Goal: Task Accomplishment & Management: Manage account settings

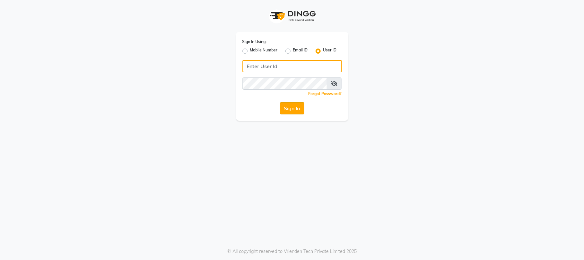
type input "fildil123"
click at [293, 108] on button "Sign In" at bounding box center [292, 108] width 24 height 12
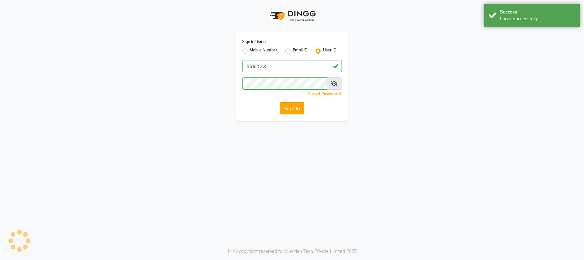
click at [293, 108] on button "Sign In" at bounding box center [292, 108] width 24 height 12
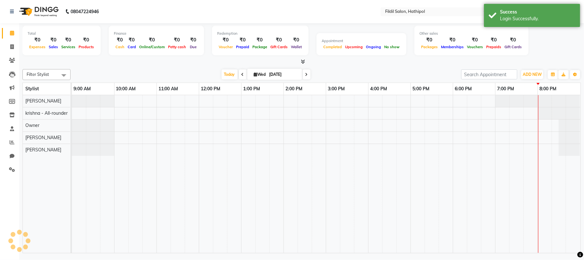
select select "en"
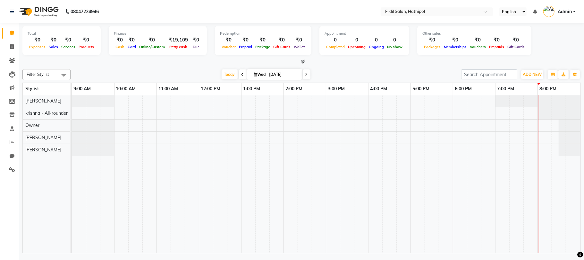
click at [142, 101] on div at bounding box center [326, 174] width 509 height 158
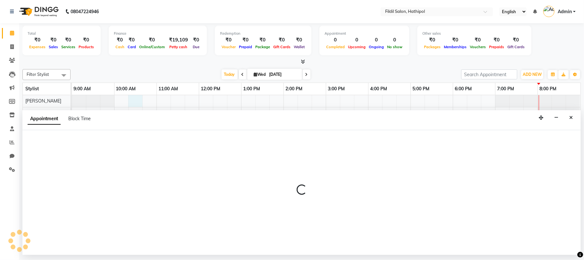
select select "69324"
select select "615"
select select "tentative"
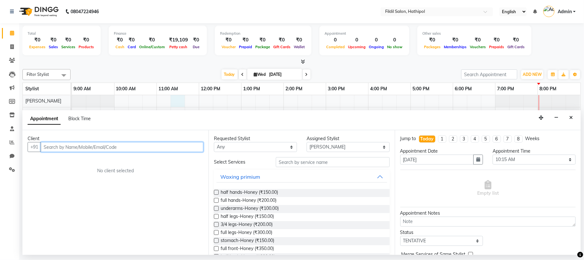
click at [181, 97] on div at bounding box center [326, 174] width 509 height 158
type input "8107927130"
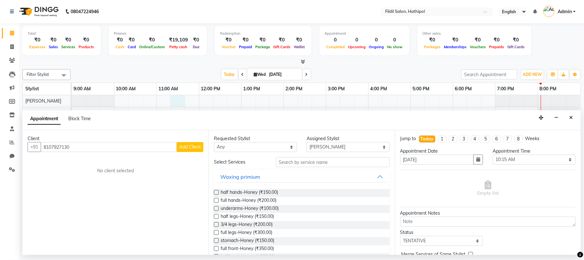
click at [190, 144] on span "Add Client" at bounding box center [189, 147] width 21 height 6
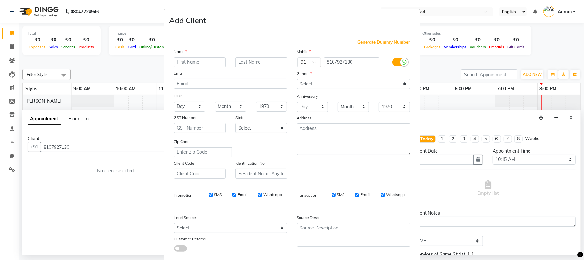
type input "a"
type input "Ahsina"
click at [396, 62] on label at bounding box center [399, 62] width 14 height 8
click at [0, 0] on input "checkbox" at bounding box center [0, 0] width 0 height 0
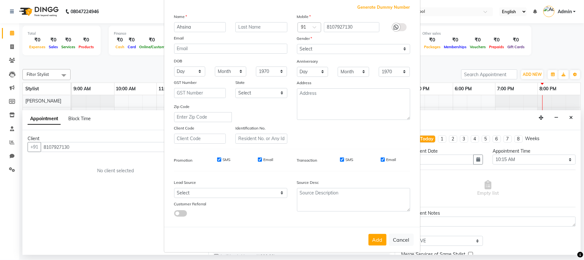
click at [351, 43] on div "Gender" at bounding box center [353, 39] width 123 height 9
click at [364, 45] on select "Select [DEMOGRAPHIC_DATA] [DEMOGRAPHIC_DATA] Other Prefer Not To Say" at bounding box center [353, 49] width 113 height 10
click at [297, 44] on select "Select [DEMOGRAPHIC_DATA] [DEMOGRAPHIC_DATA] Other Prefer Not To Say" at bounding box center [353, 49] width 113 height 10
click at [347, 48] on select "Select [DEMOGRAPHIC_DATA] [DEMOGRAPHIC_DATA] Other Prefer Not To Say" at bounding box center [353, 49] width 113 height 10
select select "male"
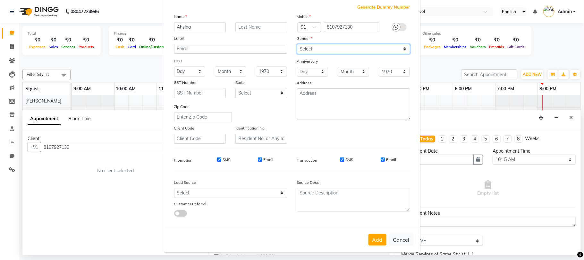
click at [297, 44] on select "Select [DEMOGRAPHIC_DATA] [DEMOGRAPHIC_DATA] Other Prefer Not To Say" at bounding box center [353, 49] width 113 height 10
click at [339, 68] on select "Month January February March April May June July August September October Novem…" at bounding box center [353, 72] width 31 height 10
click at [402, 48] on select "Select [DEMOGRAPHIC_DATA] [DEMOGRAPHIC_DATA] Other Prefer Not To Say" at bounding box center [353, 49] width 113 height 10
click at [297, 44] on select "Select [DEMOGRAPHIC_DATA] [DEMOGRAPHIC_DATA] Other Prefer Not To Say" at bounding box center [353, 49] width 113 height 10
click at [371, 234] on button "Add" at bounding box center [378, 240] width 18 height 12
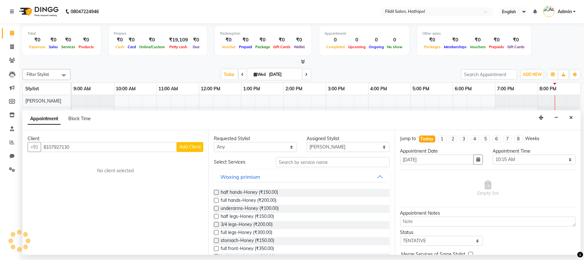
select select
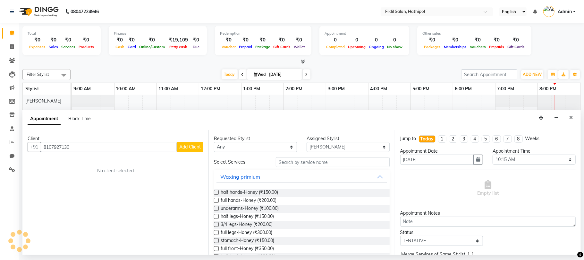
select select
checkbox input "false"
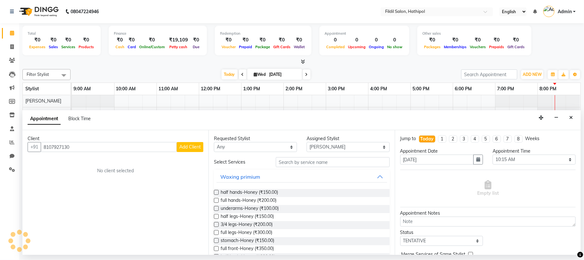
checkbox input "false"
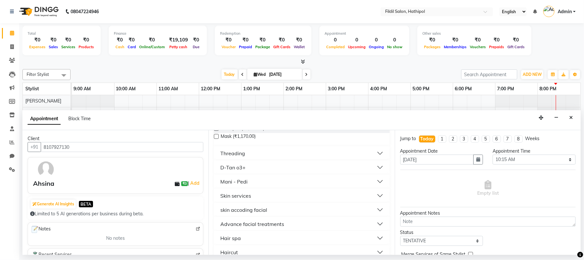
scroll to position [339, 0]
click at [238, 236] on div "Hair spa" at bounding box center [230, 235] width 21 height 8
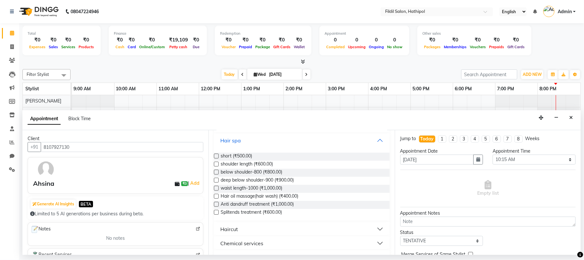
scroll to position [436, 0]
click at [237, 224] on div "Haircut" at bounding box center [229, 227] width 18 height 8
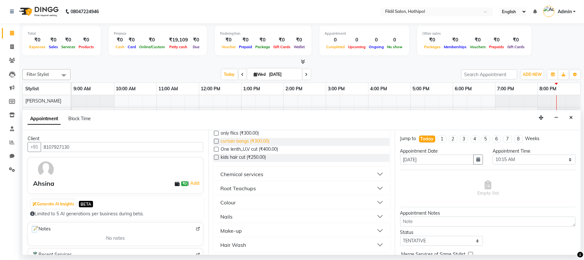
scroll to position [588, 0]
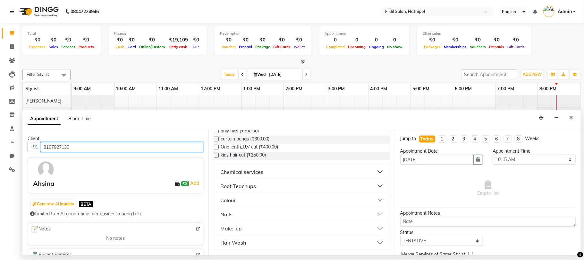
click at [77, 146] on input "8107927130" at bounding box center [122, 147] width 163 height 10
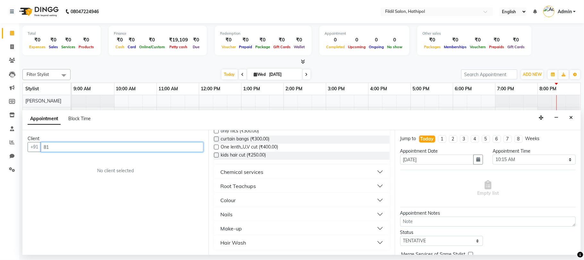
type input "8"
type input "8890609414"
click at [191, 143] on button "Add Client" at bounding box center [190, 147] width 27 height 10
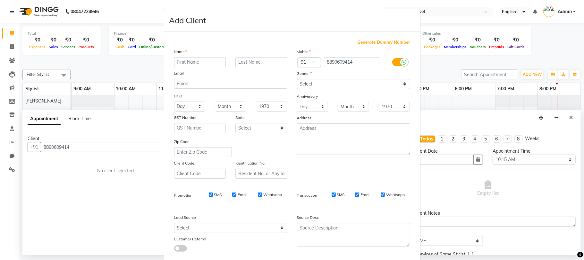
click at [195, 62] on input "text" at bounding box center [200, 62] width 52 height 10
type input "s"
type input "Sadaf"
click at [402, 60] on icon at bounding box center [404, 62] width 5 height 6
click at [0, 0] on input "checkbox" at bounding box center [0, 0] width 0 height 0
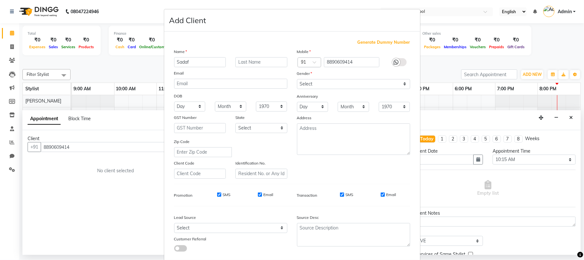
scroll to position [35, 0]
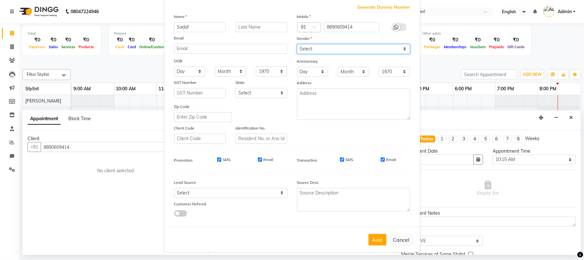
click at [329, 48] on select "Select [DEMOGRAPHIC_DATA] [DEMOGRAPHIC_DATA] Other Prefer Not To Say" at bounding box center [353, 49] width 113 height 10
select select "[DEMOGRAPHIC_DATA]"
click at [297, 44] on select "Select [DEMOGRAPHIC_DATA] [DEMOGRAPHIC_DATA] Other Prefer Not To Say" at bounding box center [353, 49] width 113 height 10
click at [369, 235] on button "Add" at bounding box center [378, 240] width 18 height 12
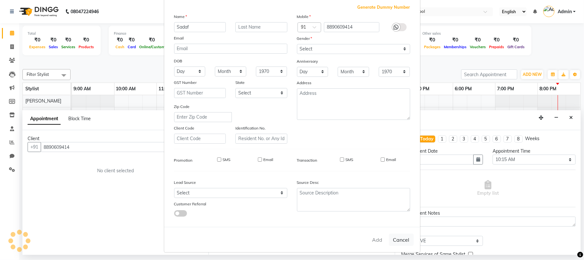
select select
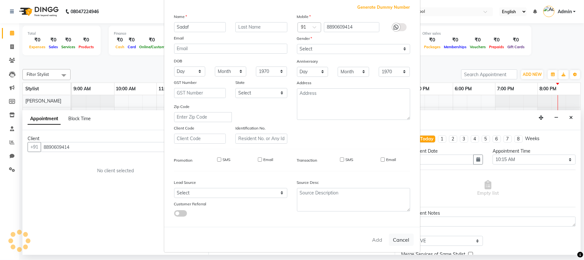
select select
checkbox input "false"
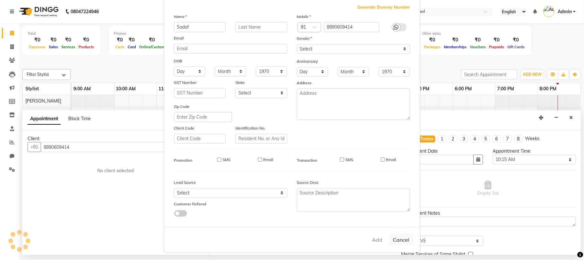
checkbox input "false"
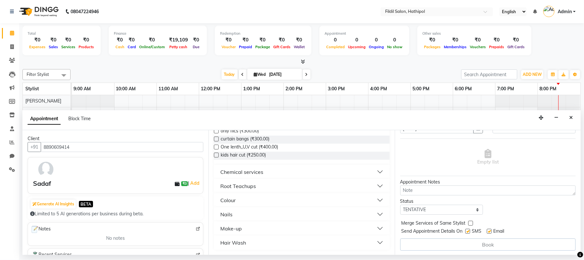
scroll to position [33, 0]
click at [216, 137] on label at bounding box center [216, 138] width 5 height 5
click at [216, 137] on input "checkbox" at bounding box center [216, 139] width 4 height 4
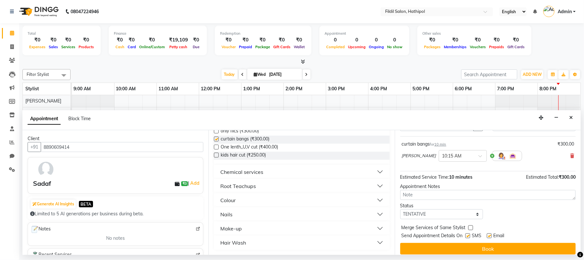
checkbox input "false"
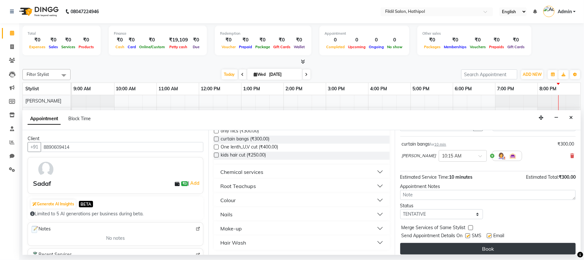
click at [474, 248] on button "Book" at bounding box center [487, 249] width 175 height 12
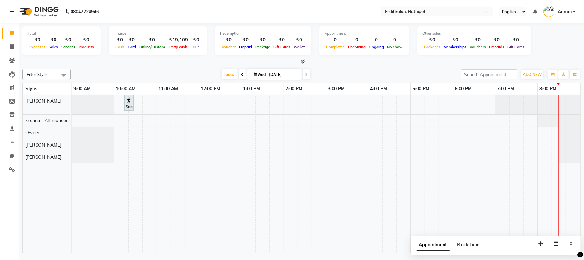
click at [174, 100] on div "Sadaf, TK01, 10:15 AM-10:25 AM, curtain bangs" at bounding box center [326, 174] width 509 height 158
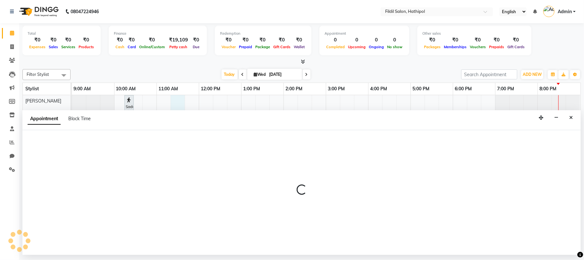
select select "69324"
select select "tentative"
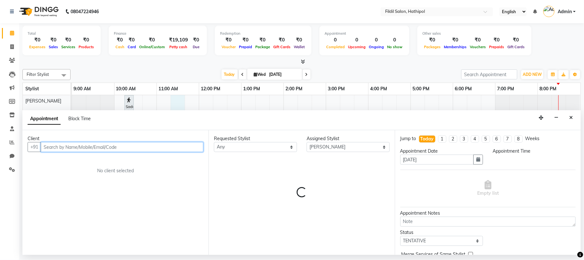
select select "675"
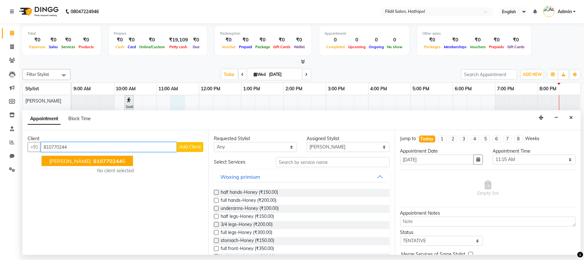
type input "8107702446"
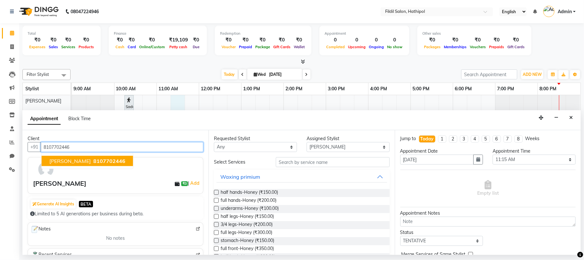
click at [84, 157] on button "afroz banu 8107702446" at bounding box center [87, 161] width 91 height 10
click at [88, 144] on input "8107702446" at bounding box center [122, 147] width 163 height 10
click at [71, 147] on input "8107702446" at bounding box center [122, 147] width 163 height 10
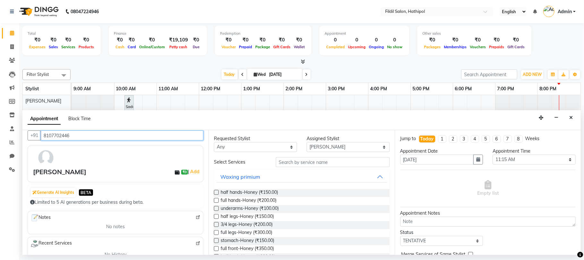
scroll to position [0, 0]
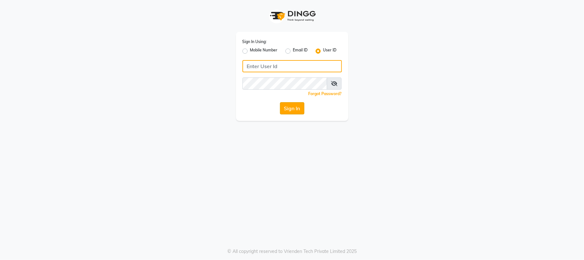
type input "fildil123"
click at [293, 108] on button "Sign In" at bounding box center [292, 108] width 24 height 12
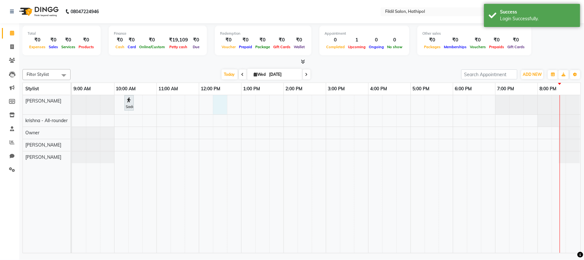
click at [216, 105] on div "Sadaf, TK01, 10:15 AM-10:25 AM, curtain bangs" at bounding box center [326, 174] width 509 height 158
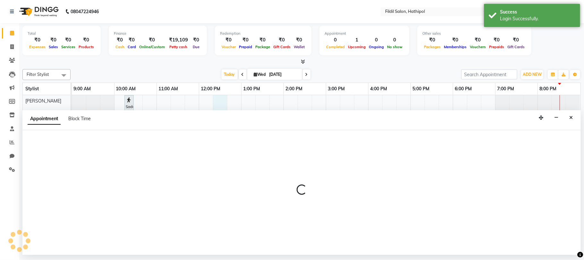
select select "69324"
select select "tentative"
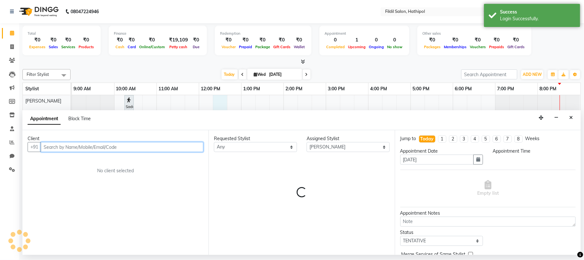
select select "735"
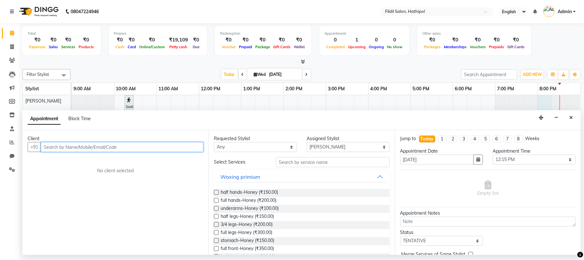
click at [72, 101] on div at bounding box center [72, 104] width 0 height 19
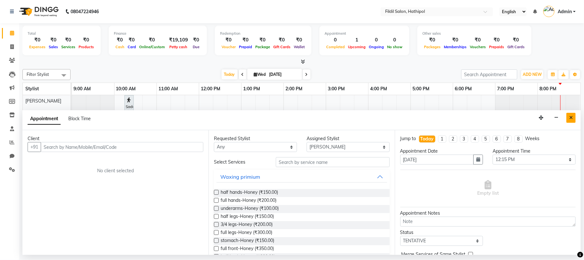
click at [569, 116] on button "Close" at bounding box center [571, 118] width 9 height 10
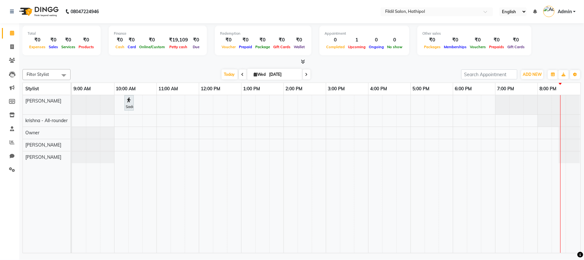
click at [458, 109] on div "Sadaf, TK01, 10:15 AM-10:25 AM, curtain bangs" at bounding box center [326, 174] width 509 height 158
select select "69324"
select select "tentative"
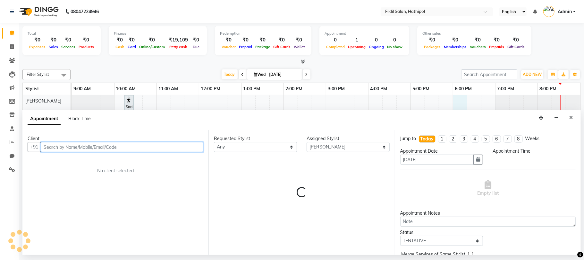
select select "1080"
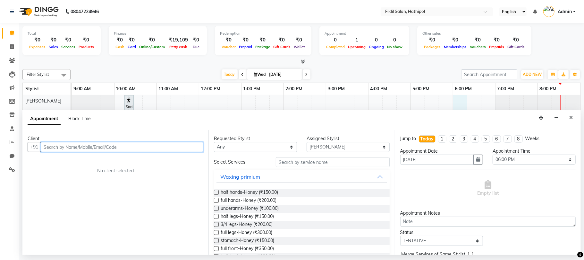
click at [110, 147] on input "text" at bounding box center [122, 147] width 163 height 10
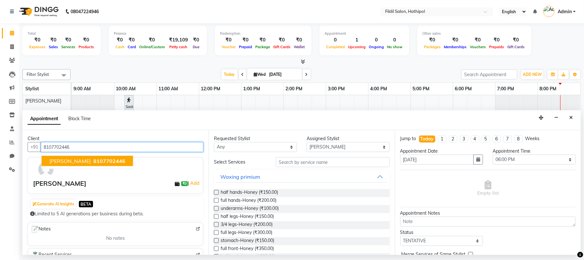
click at [110, 147] on input "8107702446" at bounding box center [122, 147] width 163 height 10
click at [104, 158] on span "8107702446" at bounding box center [109, 161] width 32 height 6
type input "8107702446"
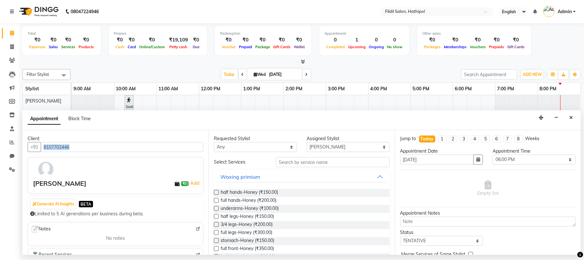
drag, startPoint x: 104, startPoint y: 158, endPoint x: 156, endPoint y: 148, distance: 52.7
click at [156, 148] on div "Client [PHONE_NUMBER] [PERSON_NAME] ₹0 | Add Generate AI Insights BETA Limited …" at bounding box center [115, 192] width 186 height 124
click at [371, 176] on button "Waxing primium" at bounding box center [302, 177] width 170 height 12
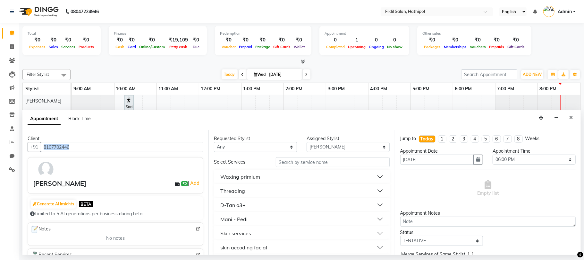
click at [371, 176] on button "Waxing primium" at bounding box center [302, 177] width 170 height 12
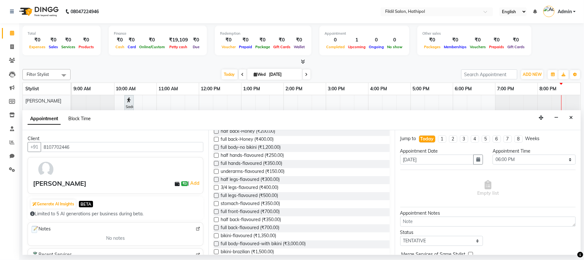
click at [81, 118] on span "Block Time" at bounding box center [79, 118] width 22 height 6
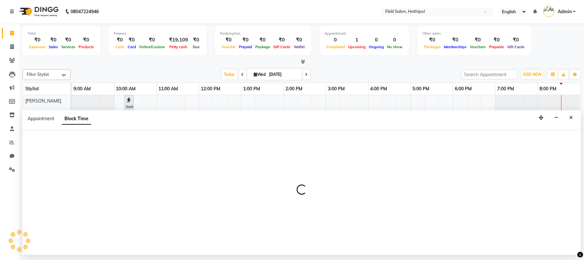
select select "69324"
select select "1080"
select select "1095"
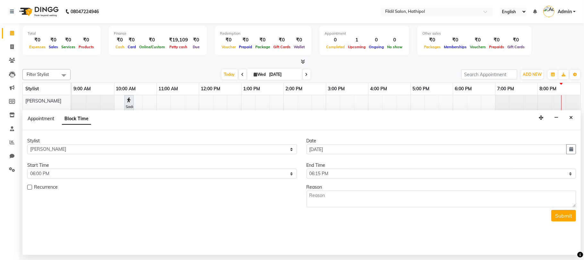
click at [49, 117] on span "Appointment" at bounding box center [41, 118] width 27 height 6
select select "tentative"
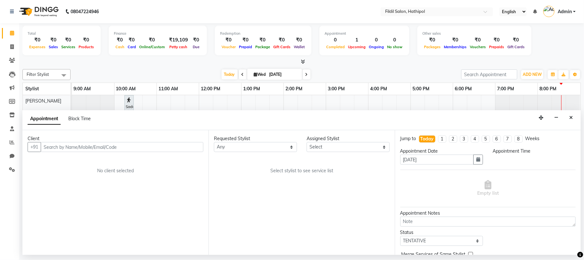
click at [49, 117] on span "Appointment" at bounding box center [44, 119] width 33 height 12
click at [96, 150] on input "text" at bounding box center [122, 147] width 163 height 10
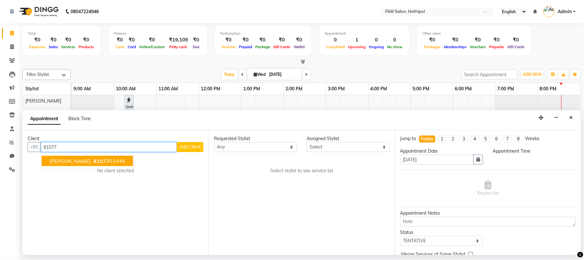
click at [99, 159] on ngb-highlight "81077 02446" at bounding box center [108, 161] width 33 height 6
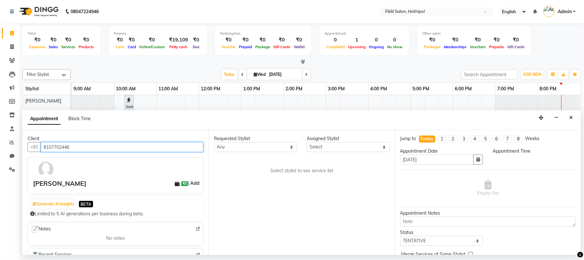
type input "8107702446"
click at [189, 183] on link "Add" at bounding box center [194, 183] width 11 height 8
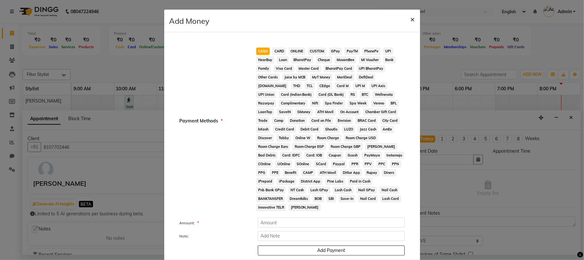
click at [411, 17] on span "×" at bounding box center [413, 19] width 4 height 10
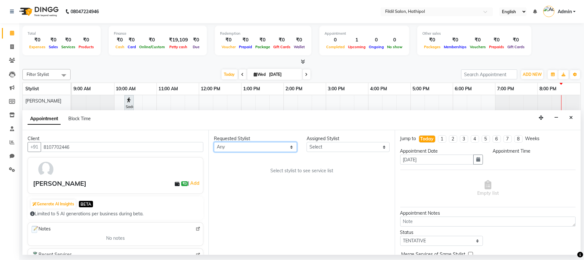
click at [252, 142] on select "Any [PERSON_NAME] - All-rounder Owner [PERSON_NAME] [PERSON_NAME]" at bounding box center [255, 147] width 83 height 10
click at [72, 98] on div at bounding box center [72, 104] width 0 height 19
click at [72, 102] on div at bounding box center [72, 104] width 0 height 19
click at [517, 138] on li "8" at bounding box center [519, 138] width 8 height 7
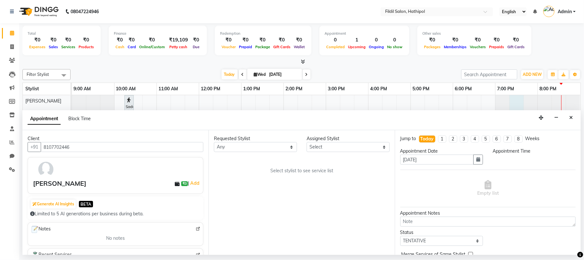
type input "[DATE]"
click at [528, 108] on div at bounding box center [326, 174] width 509 height 158
click at [72, 100] on div at bounding box center [72, 101] width 0 height 12
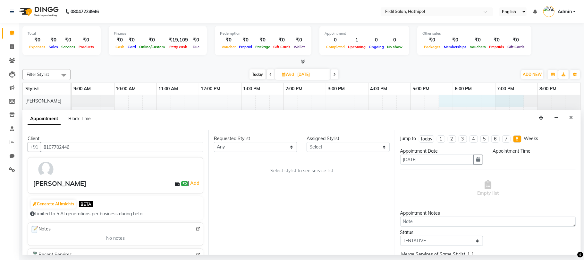
drag, startPoint x: 523, startPoint y: 100, endPoint x: 442, endPoint y: 136, distance: 88.6
click at [442, 136] on div "Filter Stylist Select All [PERSON_NAME] krishna - All-rounder Owner [PERSON_NAM…" at bounding box center [301, 159] width 559 height 186
click at [442, 136] on li "1" at bounding box center [441, 138] width 8 height 7
type input "[DATE]"
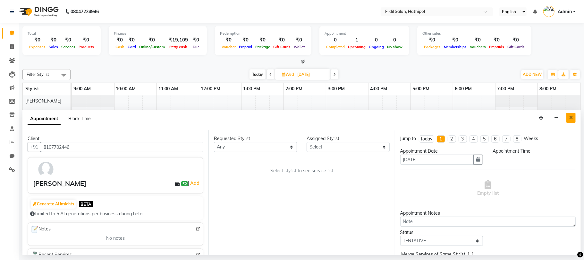
click at [575, 117] on button "Close" at bounding box center [571, 118] width 9 height 10
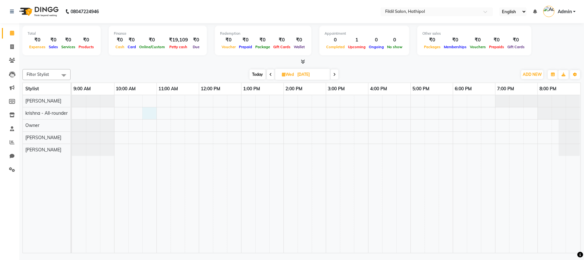
click at [151, 108] on div at bounding box center [326, 174] width 509 height 158
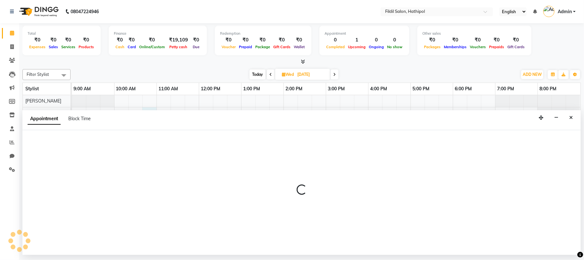
select select "69373"
select select "tentative"
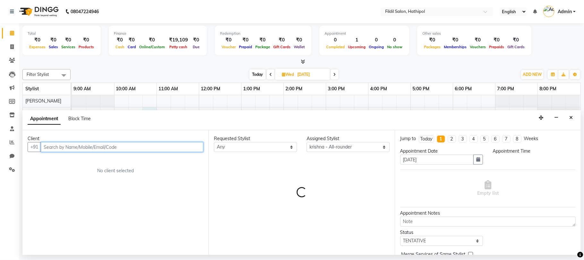
select select "645"
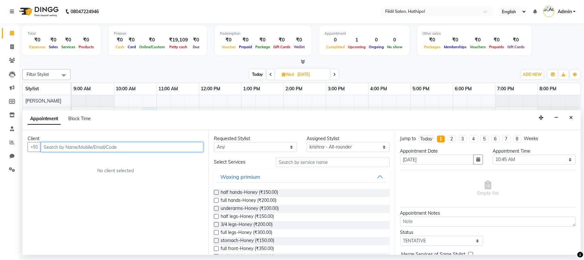
click at [70, 149] on input "text" at bounding box center [122, 147] width 163 height 10
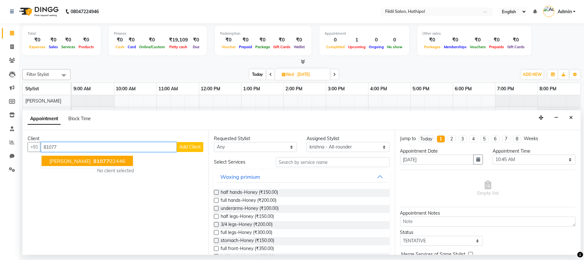
click at [93, 159] on span "81077" at bounding box center [101, 161] width 16 height 6
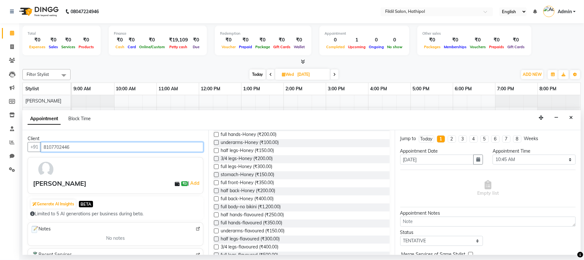
scroll to position [71, 0]
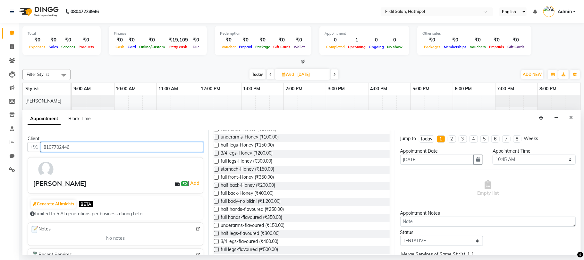
type input "8107702446"
click at [217, 159] on label at bounding box center [216, 160] width 5 height 5
click at [217, 159] on input "checkbox" at bounding box center [216, 161] width 4 height 4
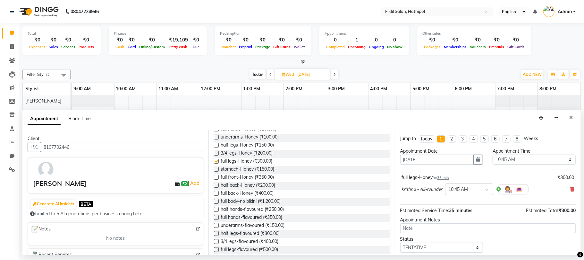
checkbox input "false"
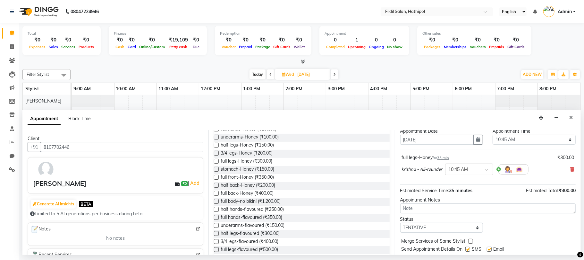
scroll to position [39, 0]
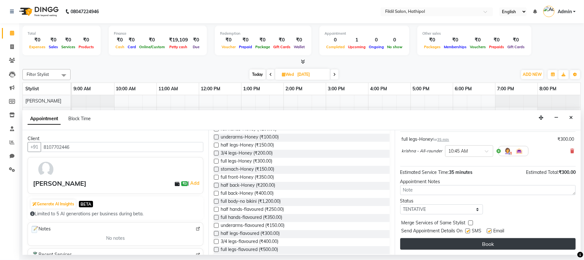
click at [495, 245] on button "Book" at bounding box center [487, 244] width 175 height 12
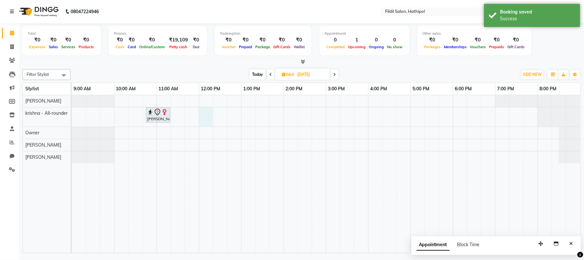
click at [212, 111] on div "[PERSON_NAME], 10:45 AM-11:20 AM, full legs-Honey" at bounding box center [326, 174] width 509 height 158
select select "69373"
select select "tentative"
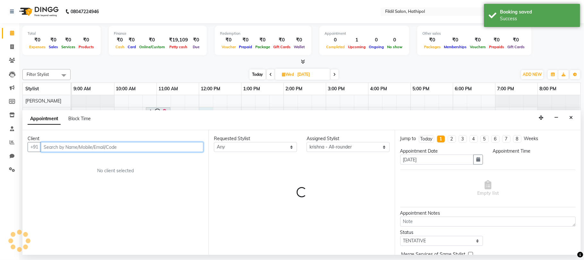
select select "720"
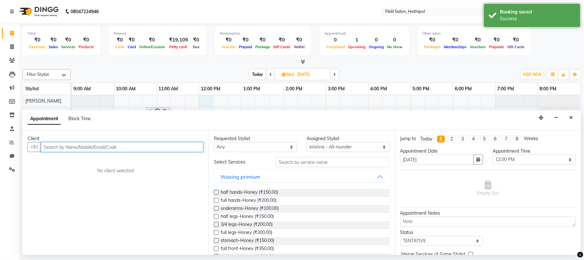
click at [212, 95] on div "[PERSON_NAME], 10:45 AM-11:20 AM, full legs-Honey" at bounding box center [326, 174] width 509 height 158
click at [214, 96] on div "[PERSON_NAME], 10:45 AM-11:20 AM, full legs-Honey" at bounding box center [326, 174] width 509 height 158
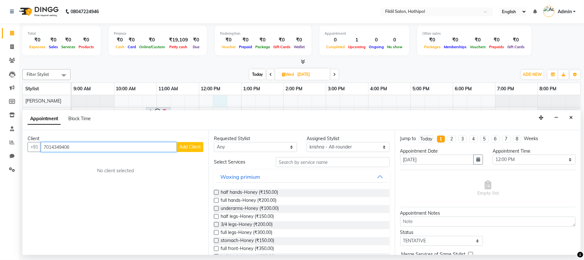
type input "7014349406"
click at [184, 148] on span "Add Client" at bounding box center [189, 147] width 21 height 6
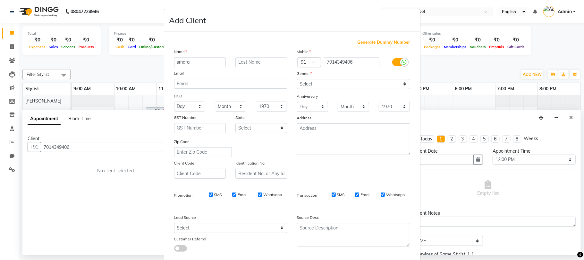
type input "smara"
click at [392, 61] on label at bounding box center [399, 62] width 14 height 8
click at [0, 0] on input "checkbox" at bounding box center [0, 0] width 0 height 0
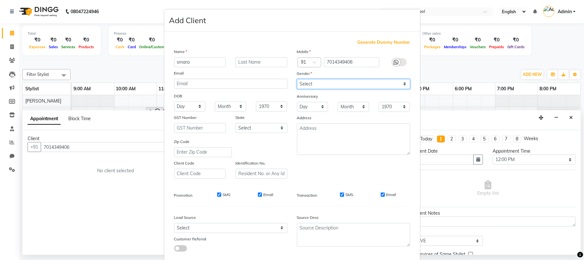
click at [403, 83] on select "Select [DEMOGRAPHIC_DATA] [DEMOGRAPHIC_DATA] Other Prefer Not To Say" at bounding box center [353, 84] width 113 height 10
select select "[DEMOGRAPHIC_DATA]"
click at [297, 79] on select "Select [DEMOGRAPHIC_DATA] [DEMOGRAPHIC_DATA] Other Prefer Not To Say" at bounding box center [353, 84] width 113 height 10
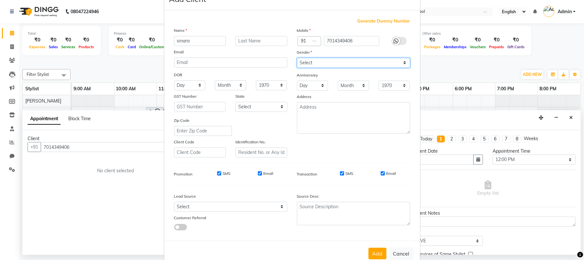
scroll to position [35, 0]
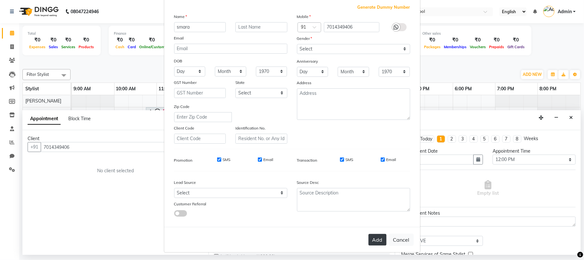
click at [375, 240] on button "Add" at bounding box center [378, 240] width 18 height 12
select select
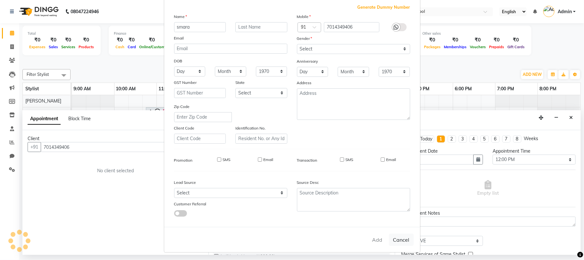
select select
checkbox input "false"
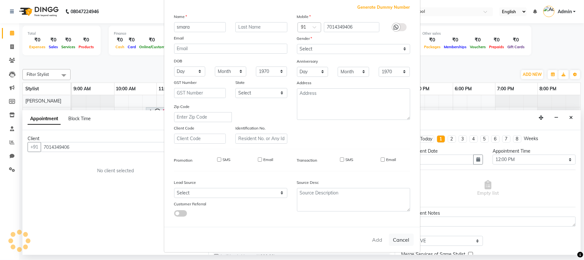
checkbox input "false"
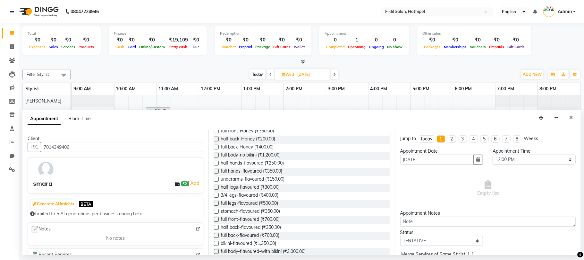
scroll to position [116, 0]
click at [319, 231] on div "half back-flavoured (₹350.00)" at bounding box center [301, 229] width 175 height 8
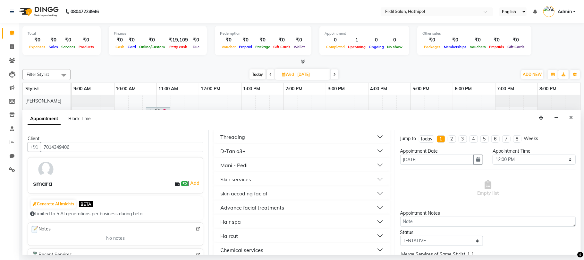
scroll to position [354, 0]
click at [239, 178] on div "Skin services" at bounding box center [235, 179] width 31 height 8
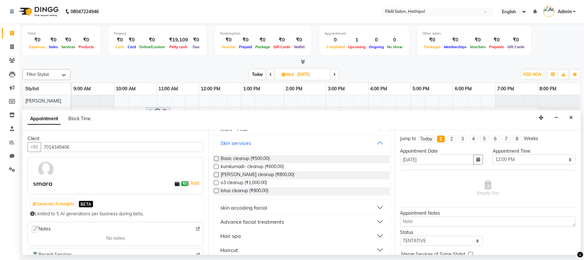
scroll to position [392, 0]
click at [239, 206] on div "skin accoding facial" at bounding box center [243, 205] width 47 height 8
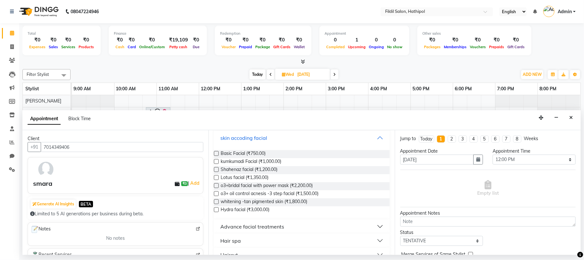
scroll to position [454, 0]
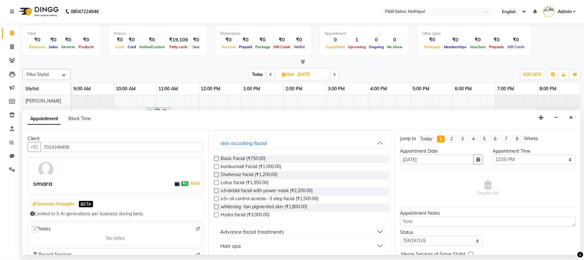
click at [215, 197] on label at bounding box center [216, 198] width 5 height 5
click at [215, 197] on input "checkbox" at bounding box center [216, 199] width 4 height 4
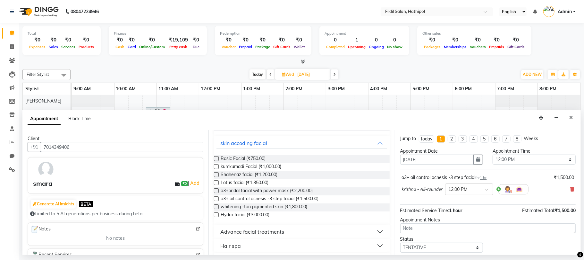
click at [217, 198] on label at bounding box center [216, 198] width 5 height 5
click at [217, 198] on input "checkbox" at bounding box center [216, 199] width 4 height 4
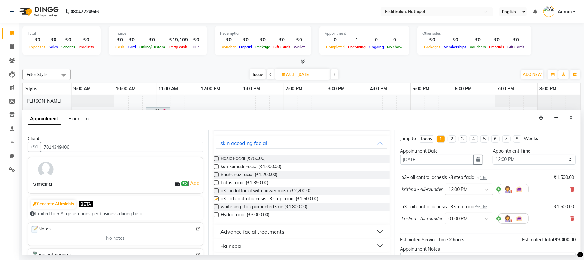
checkbox input "false"
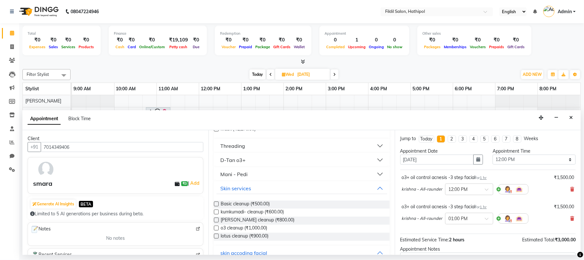
scroll to position [343, 0]
click at [235, 161] on div "D-Tan o3+" at bounding box center [232, 161] width 25 height 8
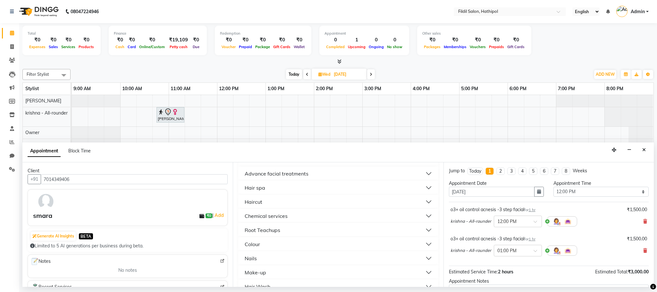
scroll to position [656, 0]
click at [252, 209] on div "Haircut" at bounding box center [254, 212] width 18 height 8
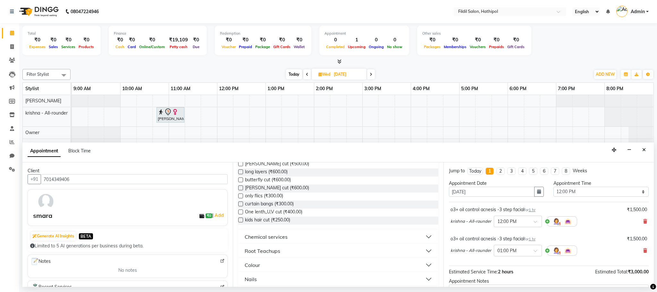
scroll to position [730, 0]
click at [262, 246] on div "Root Teachups" at bounding box center [263, 249] width 36 height 8
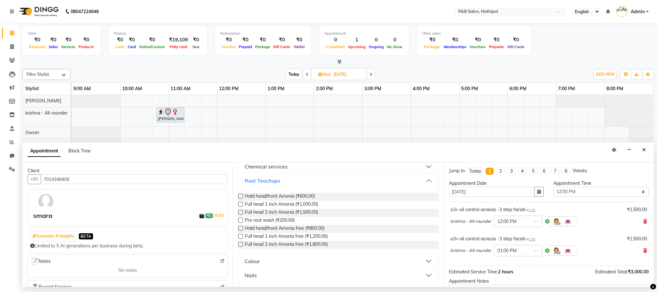
scroll to position [804, 0]
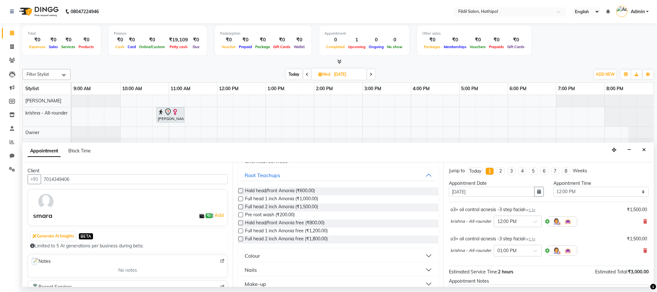
click at [239, 198] on label at bounding box center [240, 198] width 5 height 5
click at [239, 198] on input "checkbox" at bounding box center [240, 199] width 4 height 4
checkbox input "false"
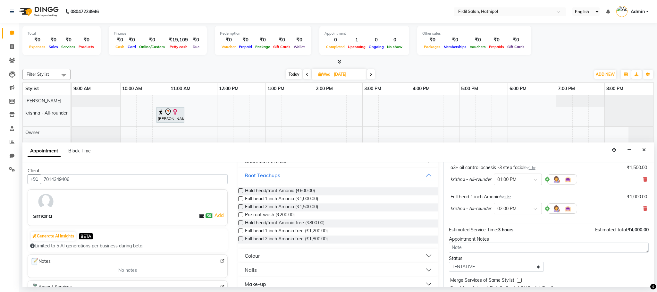
scroll to position [98, 0]
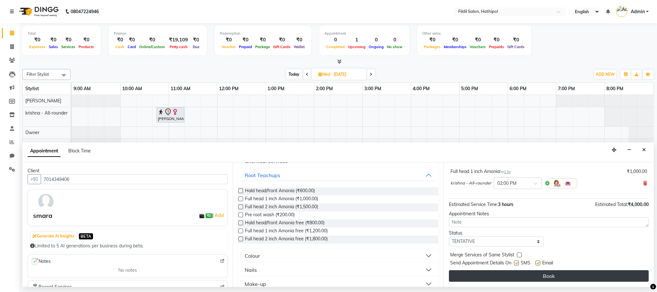
click at [566, 259] on button "Book" at bounding box center [549, 276] width 200 height 12
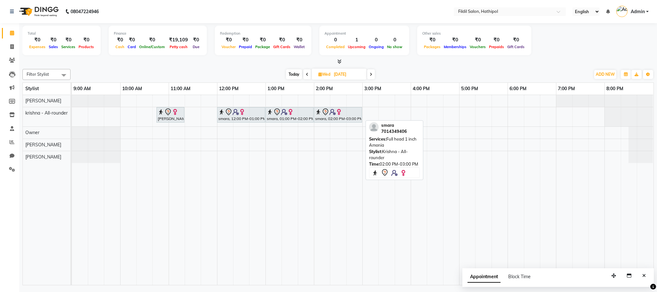
click at [342, 115] on img at bounding box center [339, 112] width 6 height 6
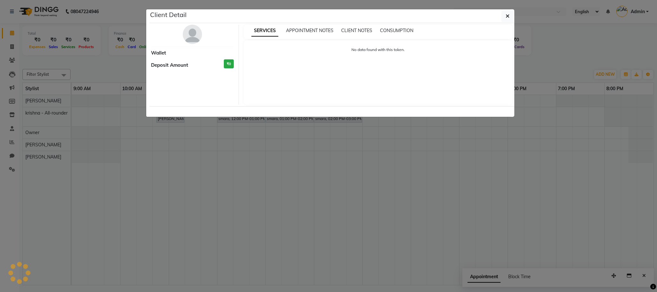
select select "7"
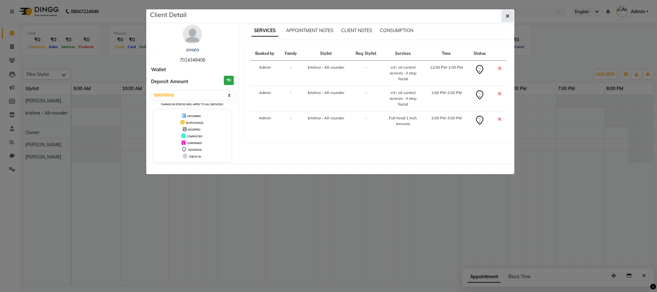
click at [506, 14] on icon "button" at bounding box center [508, 15] width 4 height 5
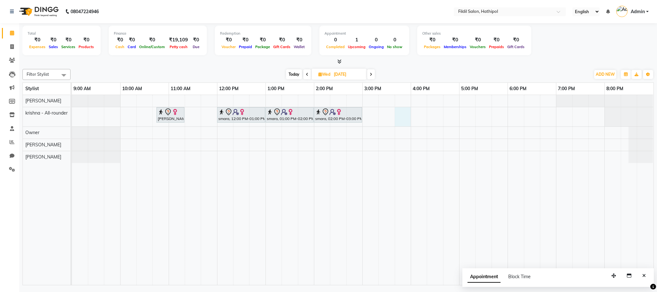
click at [396, 111] on div "[PERSON_NAME], 10:45 AM-11:20 AM, full legs-Honey smara, 12:00 PM-01:00 PM, o3+…" at bounding box center [363, 190] width 582 height 190
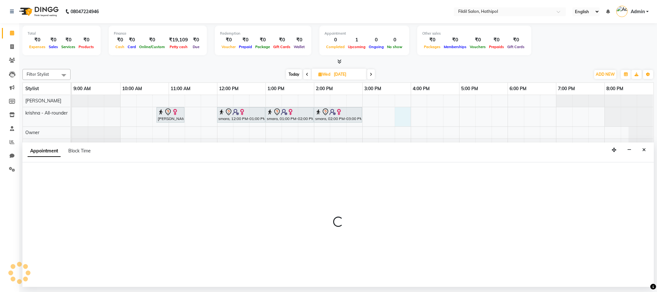
select select "69373"
select select "tentative"
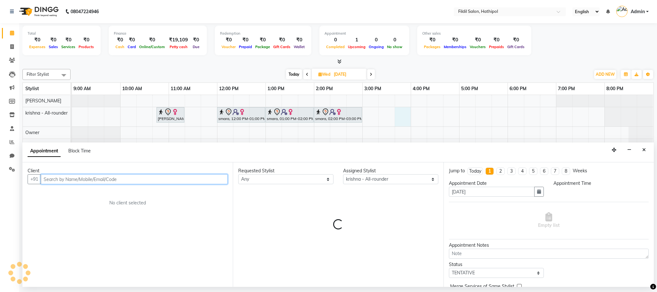
select select "945"
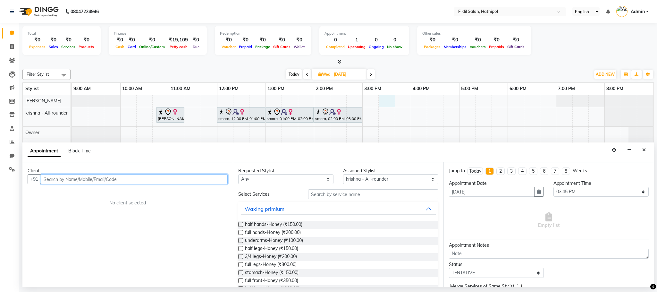
click at [393, 98] on div "[PERSON_NAME], 10:45 AM-11:20 AM, full legs-Honey smara, 12:00 PM-01:00 PM, o3+…" at bounding box center [363, 190] width 582 height 190
type input "7689056914"
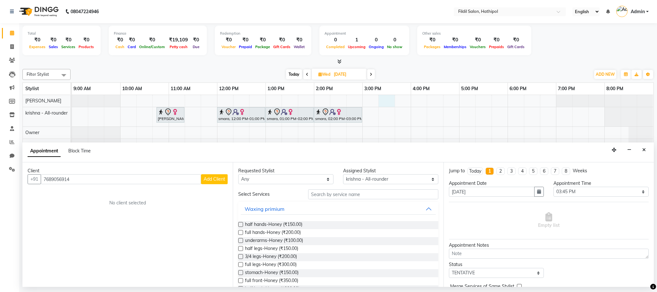
click at [218, 176] on span "Add Client" at bounding box center [214, 179] width 21 height 6
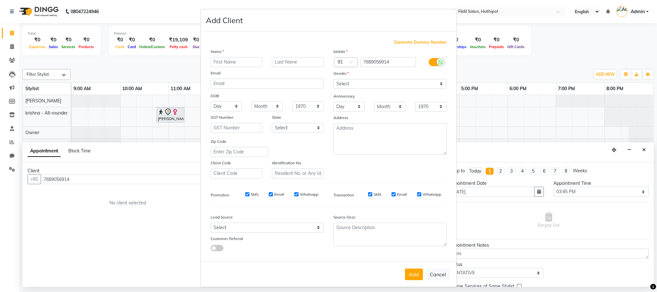
click at [222, 64] on input "text" at bounding box center [237, 62] width 52 height 10
type input "nida"
click at [429, 60] on label at bounding box center [436, 62] width 14 height 8
click at [0, 0] on input "checkbox" at bounding box center [0, 0] width 0 height 0
click at [412, 259] on button "Add" at bounding box center [414, 275] width 18 height 12
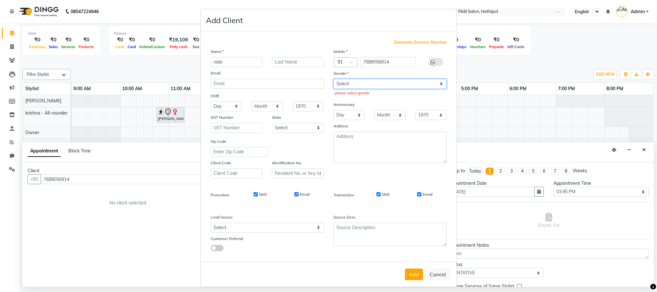
click at [435, 84] on select "Select [DEMOGRAPHIC_DATA] [DEMOGRAPHIC_DATA] Other Prefer Not To Say" at bounding box center [390, 84] width 113 height 10
select select "[DEMOGRAPHIC_DATA]"
click at [334, 79] on select "Select [DEMOGRAPHIC_DATA] [DEMOGRAPHIC_DATA] Other Prefer Not To Say" at bounding box center [390, 84] width 113 height 10
click at [410, 259] on button "Add" at bounding box center [414, 275] width 18 height 12
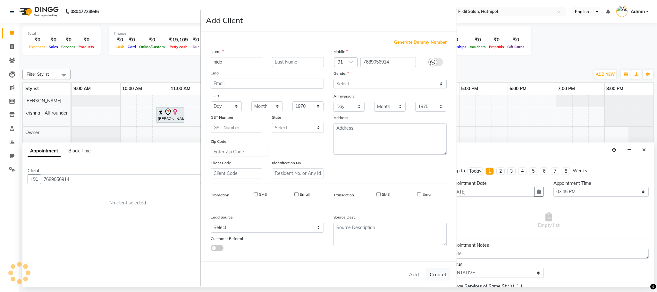
select select
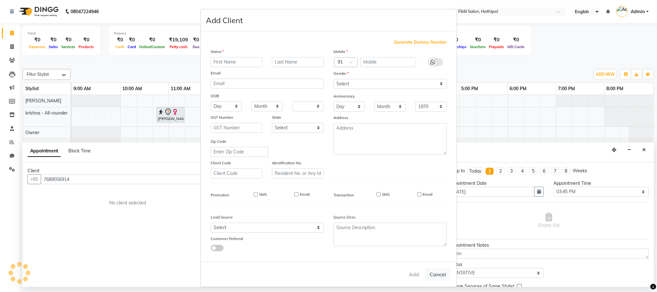
select select
checkbox input "false"
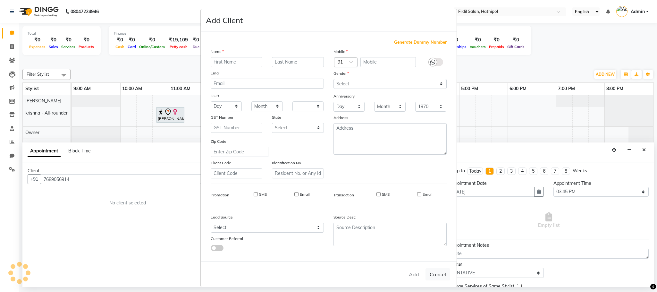
checkbox input "false"
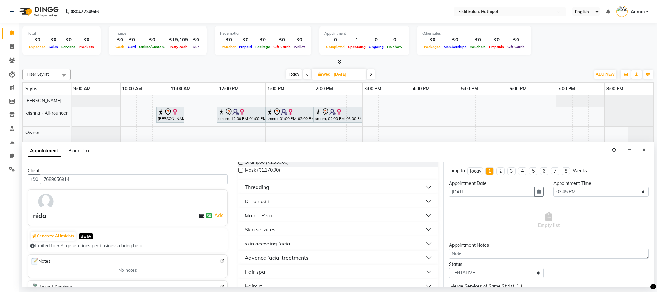
scroll to position [338, 0]
click at [281, 237] on div "skin accoding facial" at bounding box center [268, 240] width 47 height 8
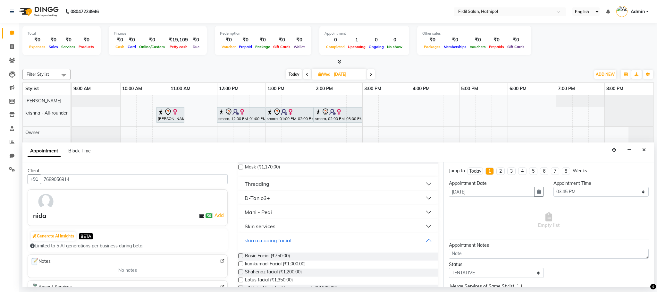
click at [281, 237] on div "skin accoding facial" at bounding box center [268, 240] width 47 height 8
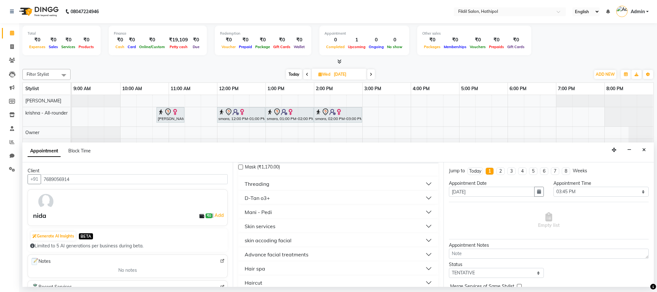
click at [266, 226] on div "Skin services" at bounding box center [260, 226] width 31 height 8
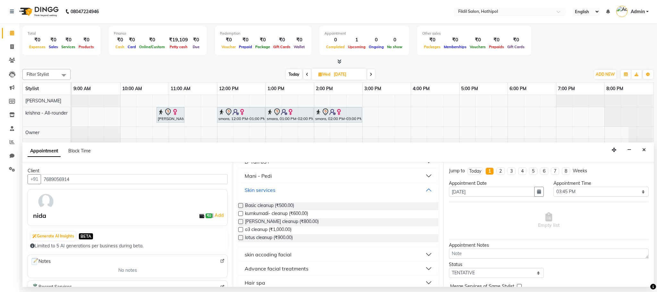
scroll to position [391, 0]
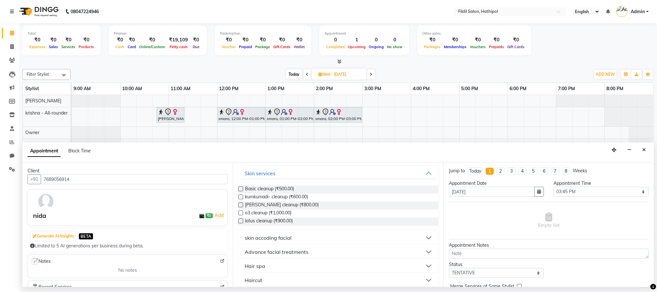
click at [266, 234] on div "skin accoding facial" at bounding box center [268, 238] width 47 height 8
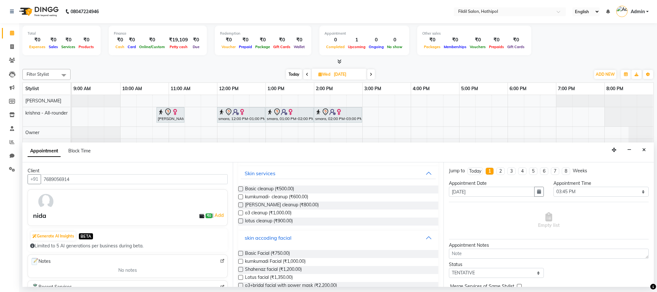
scroll to position [399, 0]
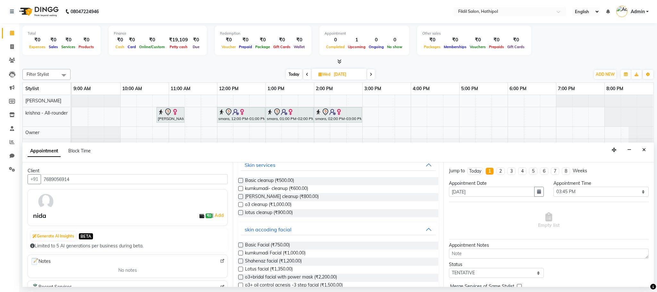
click at [241, 245] on label at bounding box center [240, 245] width 5 height 5
click at [241, 245] on input "checkbox" at bounding box center [240, 246] width 4 height 4
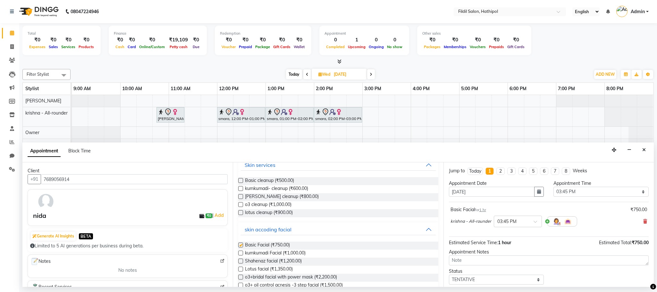
checkbox input "false"
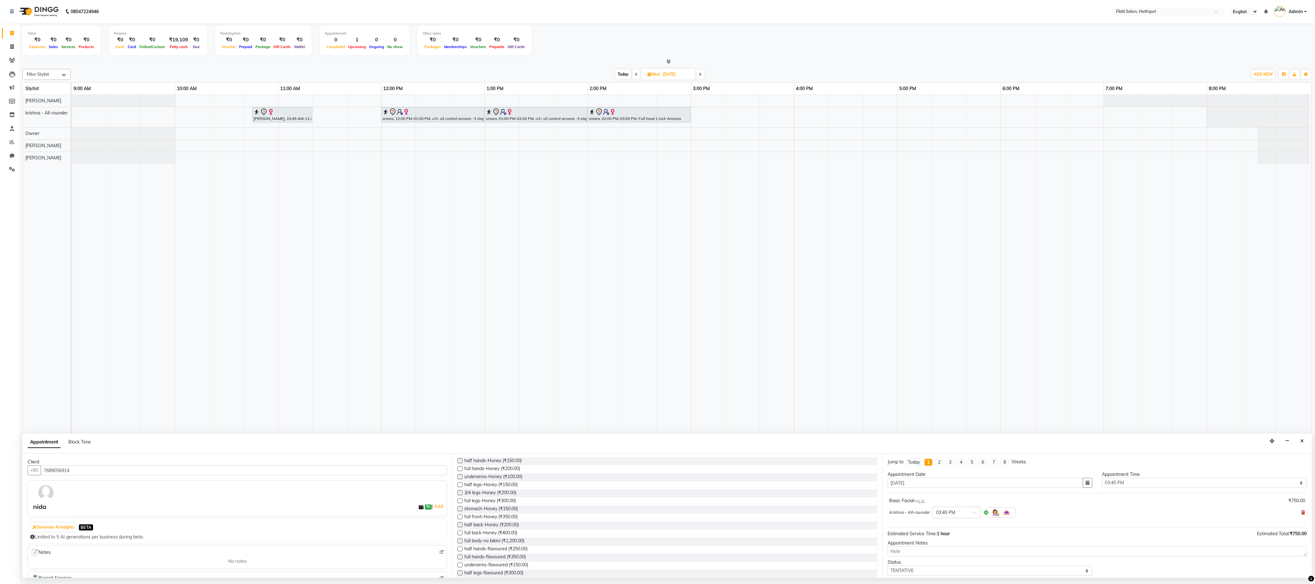
scroll to position [16, 0]
click at [584, 259] on div "half legs-Honey (₹150.00)" at bounding box center [667, 524] width 419 height 8
click at [584, 259] on div "Requested Stylist Any [PERSON_NAME] krishna - All-rounder Owner [PERSON_NAME] […" at bounding box center [667, 516] width 430 height 124
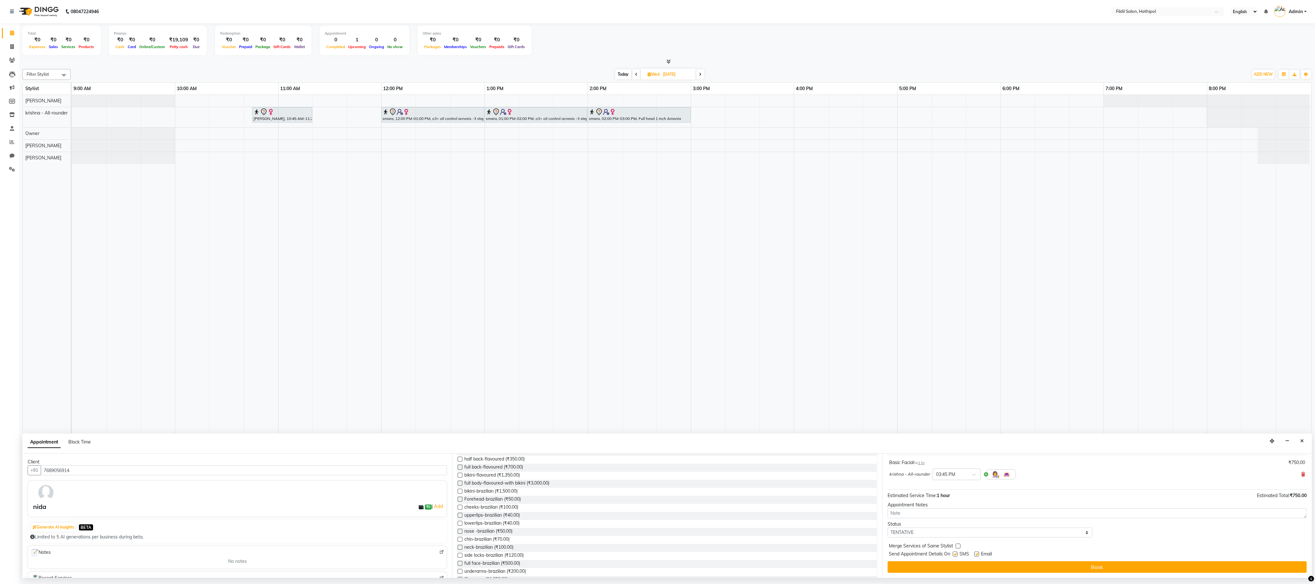
scroll to position [43, 0]
click at [584, 259] on button "button" at bounding box center [1272, 441] width 10 height 10
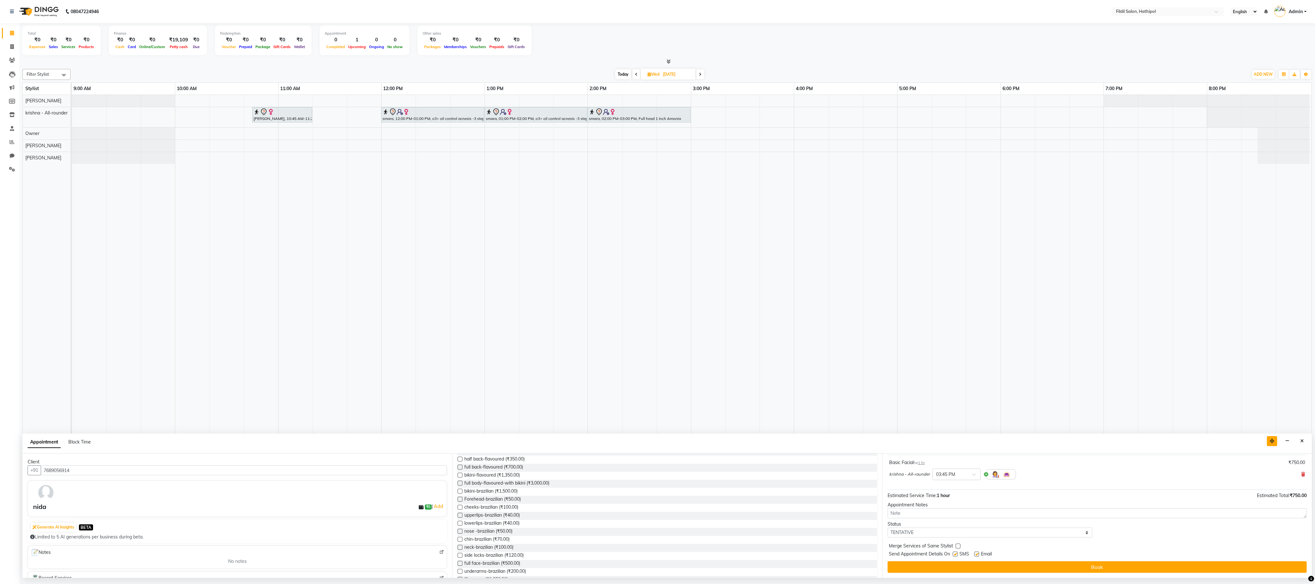
click at [584, 259] on button "button" at bounding box center [1272, 441] width 10 height 10
click at [584, 259] on icon "button" at bounding box center [1287, 441] width 4 height 4
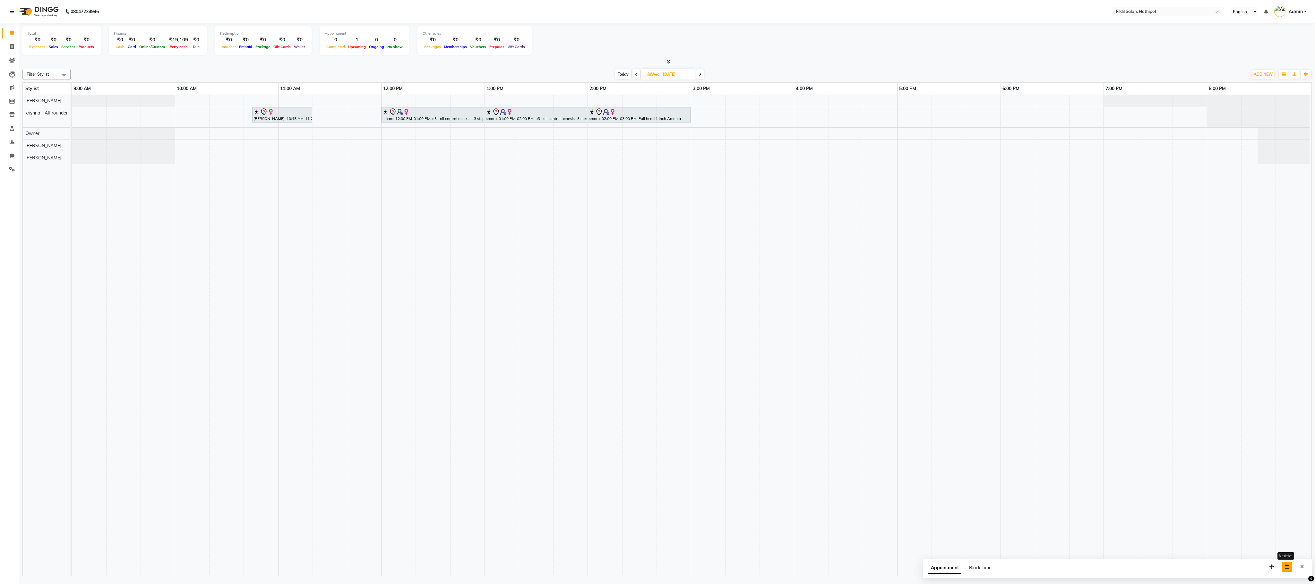
click at [584, 259] on icon "button" at bounding box center [1287, 567] width 4 height 4
select select "69324"
select select "915"
select select "tentative"
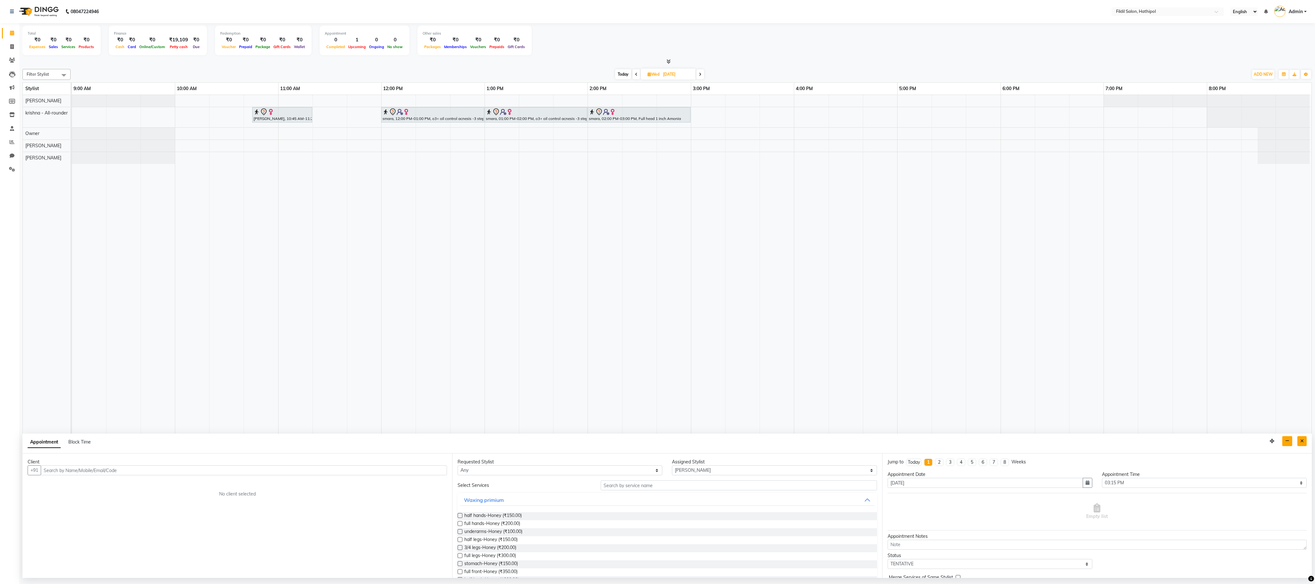
click at [584, 259] on button "Close" at bounding box center [1301, 441] width 9 height 10
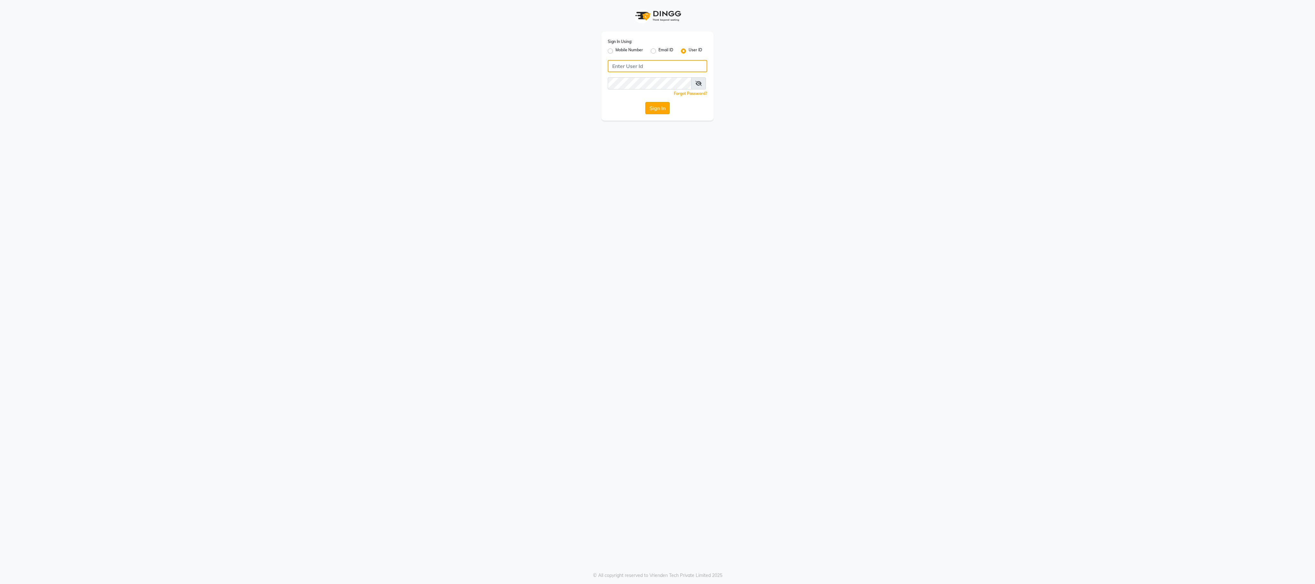
type input "fildil123"
click at [652, 106] on button "Sign In" at bounding box center [657, 108] width 24 height 12
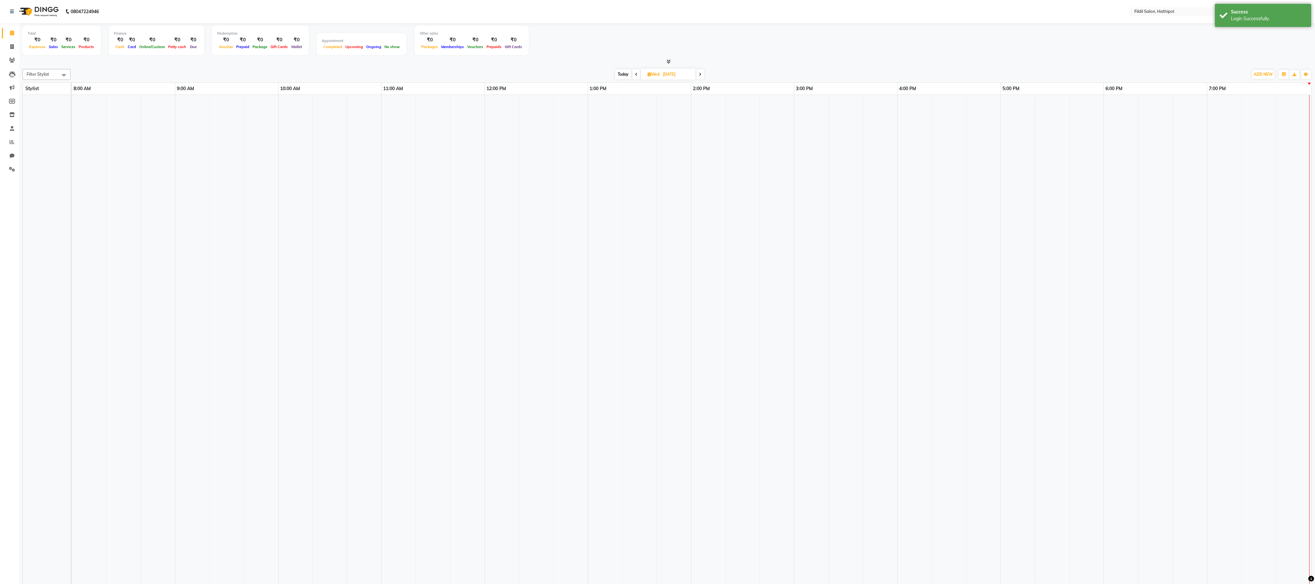
select select "en"
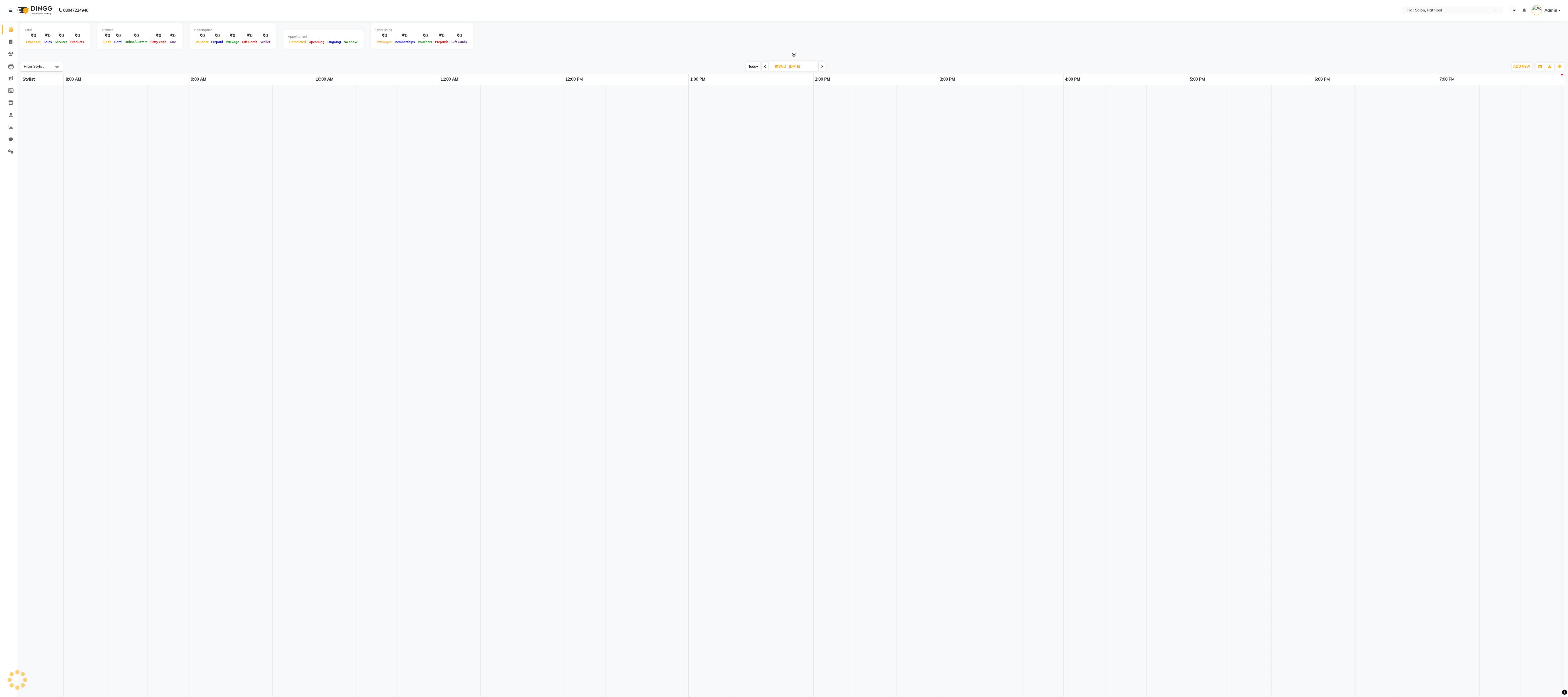
select select "en"
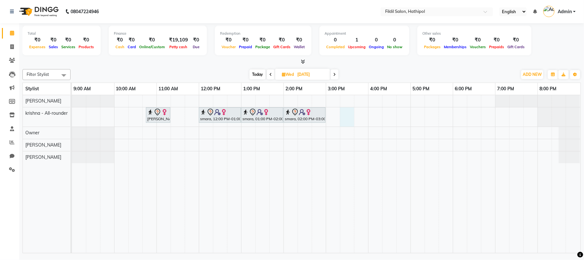
click at [352, 113] on div "[PERSON_NAME], 10:45 AM-11:20 AM, full legs-Honey smara, 12:00 PM-01:00 PM, o3+…" at bounding box center [326, 174] width 509 height 158
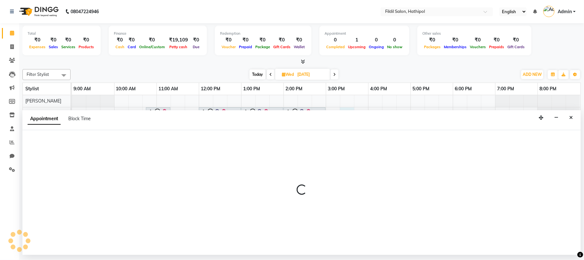
click at [353, 102] on div "[PERSON_NAME], 10:45 AM-11:20 AM, full legs-Honey smara, 12:00 PM-01:00 PM, o3+…" at bounding box center [326, 174] width 509 height 158
select select "69324"
select select "tentative"
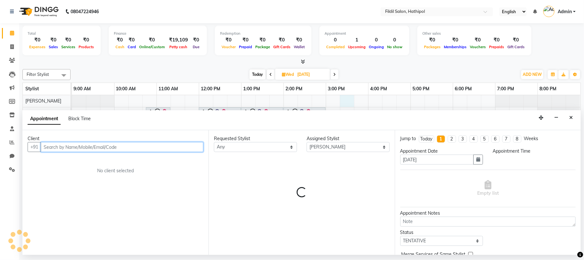
select select "915"
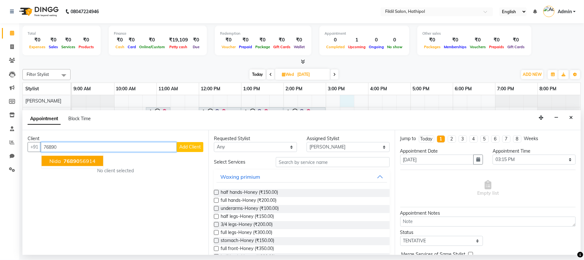
click at [71, 161] on span "76890" at bounding box center [72, 161] width 16 height 6
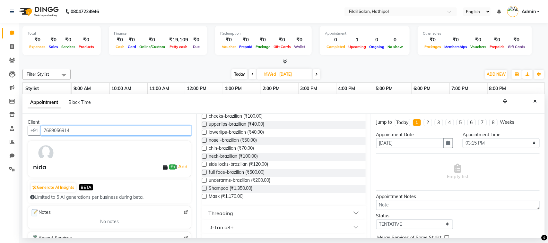
scroll to position [257, 0]
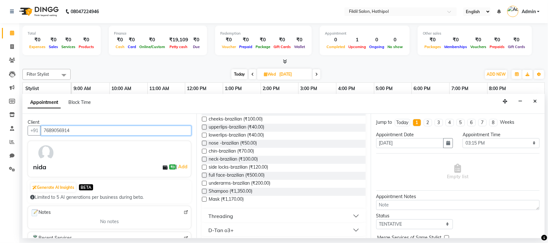
type input "7689056914"
click at [302, 211] on button "Threading" at bounding box center [283, 216] width 158 height 12
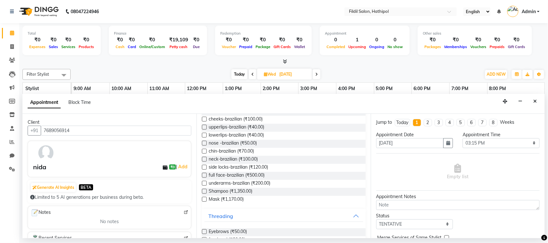
click at [269, 231] on div "Eyebrows (₹50.00)" at bounding box center [283, 232] width 163 height 8
click at [226, 231] on span "Eyebrows (₹50.00)" at bounding box center [228, 232] width 38 height 8
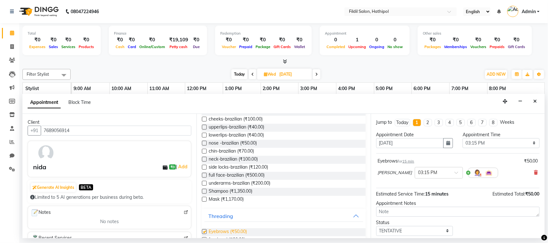
checkbox input "false"
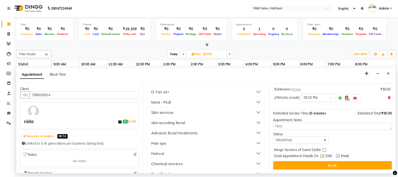
scroll to position [450, 0]
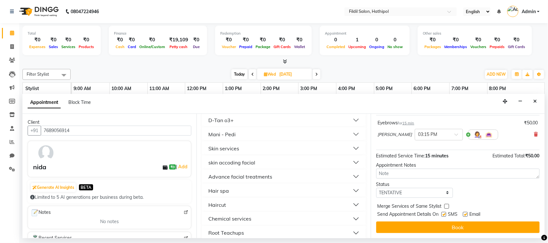
click at [279, 159] on button "skin accoding facial" at bounding box center [283, 163] width 158 height 12
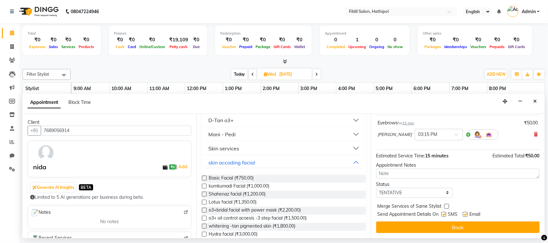
click at [258, 176] on div "Basic Facial (₹750.00)" at bounding box center [283, 179] width 163 height 8
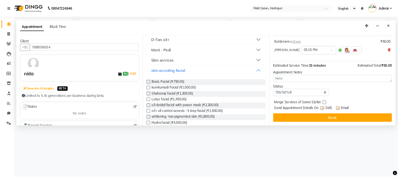
scroll to position [38, 0]
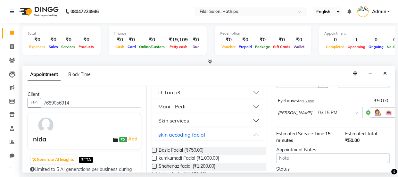
click at [152, 153] on label at bounding box center [154, 150] width 5 height 5
click at [152, 153] on input "checkbox" at bounding box center [154, 151] width 4 height 4
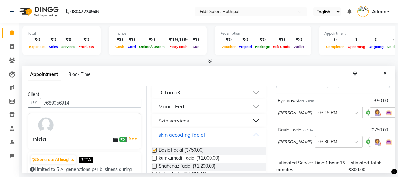
checkbox input "false"
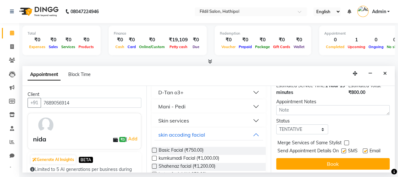
scroll to position [130, 0]
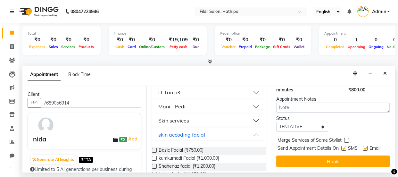
click at [314, 161] on button "Book" at bounding box center [334, 162] width 114 height 12
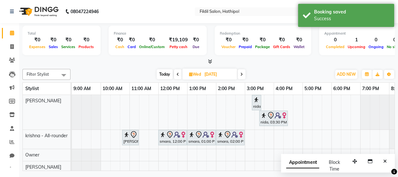
click at [306, 114] on div "nida, 03:15 PM-03:30 PM, Eyebrows nida, 03:30 PM-04:30 PM, Basic Facial afroz b…" at bounding box center [245, 140] width 346 height 90
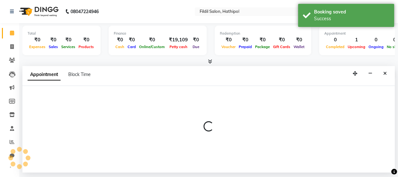
select select "69324"
select select "tentative"
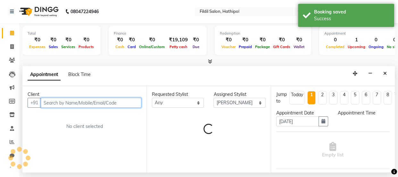
select select "1020"
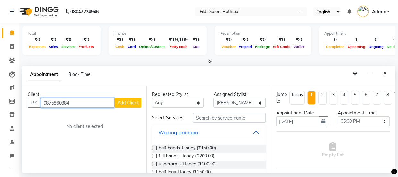
type input "9875860884"
click at [129, 103] on span "Add Client" at bounding box center [127, 103] width 21 height 6
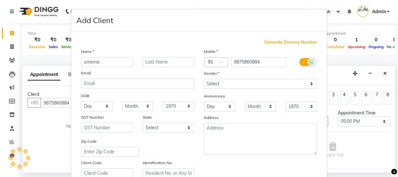
type input "umema"
click at [303, 59] on label at bounding box center [307, 62] width 14 height 8
click at [0, 0] on input "checkbox" at bounding box center [0, 0] width 0 height 0
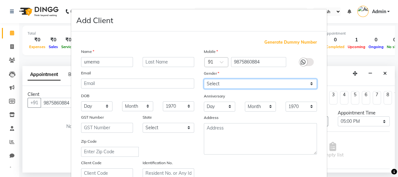
click at [309, 83] on select "Select [DEMOGRAPHIC_DATA] [DEMOGRAPHIC_DATA] Other Prefer Not To Say" at bounding box center [260, 84] width 113 height 10
select select "[DEMOGRAPHIC_DATA]"
click at [204, 79] on select "Select [DEMOGRAPHIC_DATA] [DEMOGRAPHIC_DATA] Other Prefer Not To Say" at bounding box center [260, 84] width 113 height 10
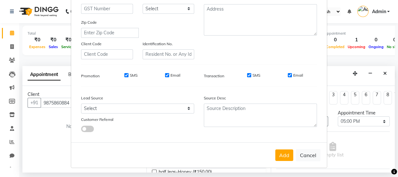
scroll to position [121, 0]
click at [280, 150] on button "Add" at bounding box center [285, 156] width 18 height 12
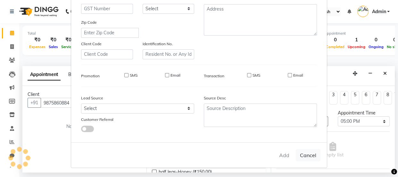
select select
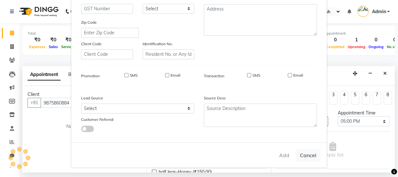
select select
checkbox input "false"
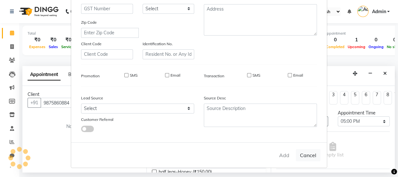
checkbox input "false"
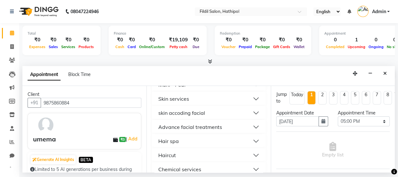
scroll to position [392, 0]
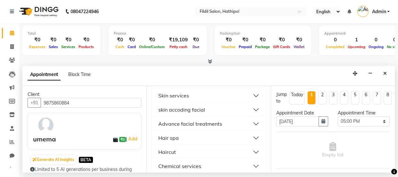
click at [224, 97] on button "Skin services" at bounding box center [209, 96] width 108 height 12
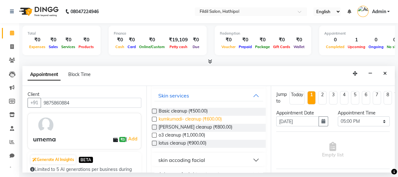
click at [173, 121] on span "kumkumadi- cleanup (₹600.00)" at bounding box center [190, 120] width 63 height 8
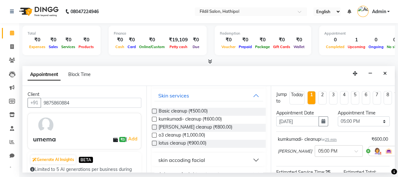
click at [155, 121] on label at bounding box center [154, 119] width 5 height 5
click at [155, 121] on input "checkbox" at bounding box center [154, 120] width 4 height 4
checkbox input "false"
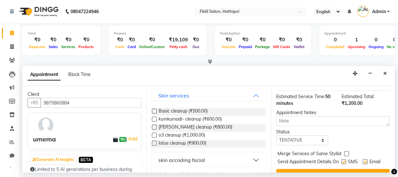
scroll to position [116, 0]
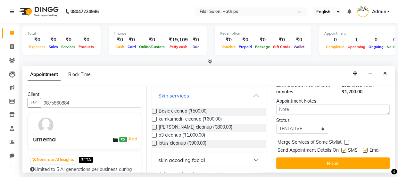
drag, startPoint x: 327, startPoint y: 100, endPoint x: 354, endPoint y: 108, distance: 27.8
click at [354, 108] on div "Appointment Notes" at bounding box center [333, 106] width 123 height 17
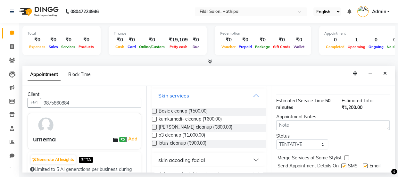
scroll to position [12, 0]
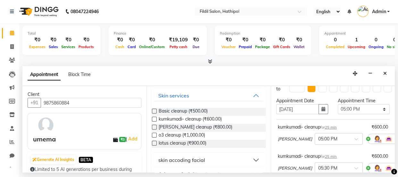
click at [401, 138] on icon at bounding box center [403, 139] width 4 height 4
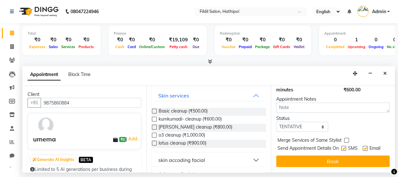
scroll to position [99, 0]
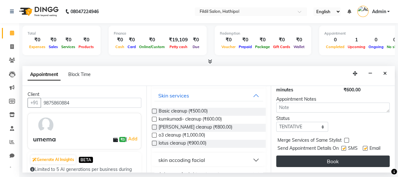
click at [347, 156] on button "Book" at bounding box center [334, 162] width 114 height 12
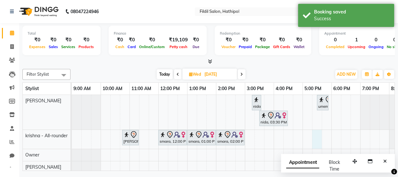
click at [313, 138] on div "nida, 03:15 PM-03:30 PM, Eyebrows umema, 05:30 PM-05:55 PM, kumkumadi- cleanup …" at bounding box center [245, 140] width 346 height 90
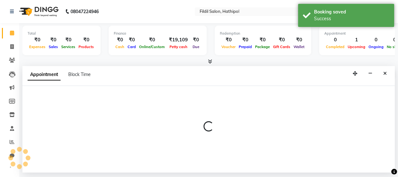
select select "69373"
select select "1035"
select select "tentative"
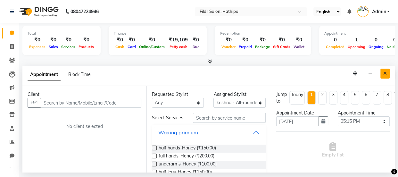
click at [384, 71] on icon "Close" at bounding box center [386, 73] width 4 height 4
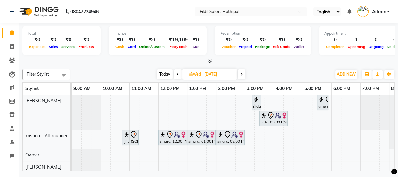
scroll to position [19, 0]
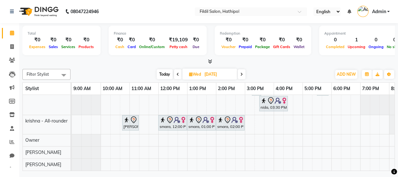
click at [276, 135] on div "nida, 03:15 PM-03:30 PM, Eyebrows umema, 05:30 PM-05:55 PM, kumkumadi- cleanup …" at bounding box center [245, 125] width 346 height 90
select select "69449"
select select "tentative"
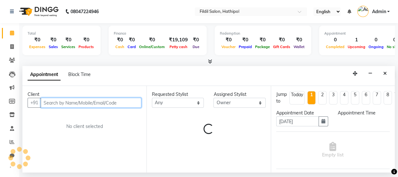
select select "960"
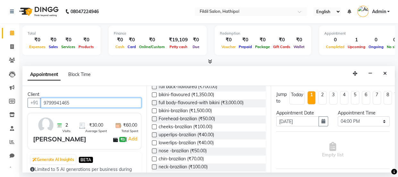
scroll to position [225, 0]
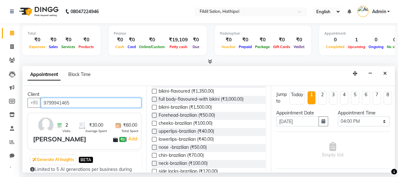
type input "9799941465"
click at [261, 171] on div "Requested Stylist Any [PERSON_NAME] krishna - All-rounder Owner [PERSON_NAME] […" at bounding box center [209, 129] width 124 height 86
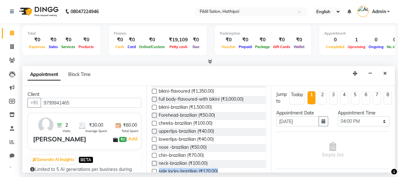
click at [261, 171] on div "Requested Stylist Any [PERSON_NAME] krishna - All-rounder Owner [PERSON_NAME] […" at bounding box center [209, 129] width 124 height 86
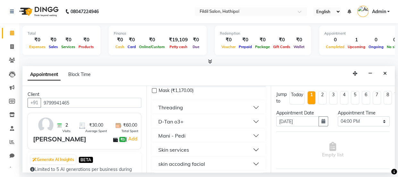
scroll to position [342, 0]
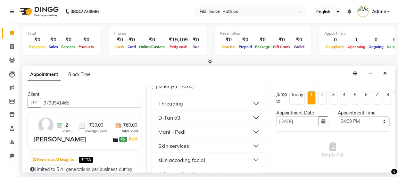
click at [221, 105] on button "Threading" at bounding box center [209, 104] width 108 height 12
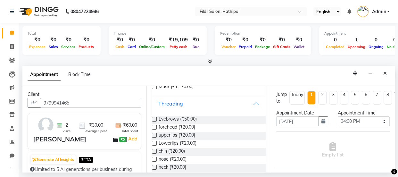
click at [153, 137] on label at bounding box center [154, 135] width 5 height 5
click at [153, 137] on input "checkbox" at bounding box center [154, 136] width 4 height 4
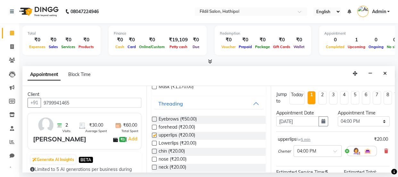
checkbox input "false"
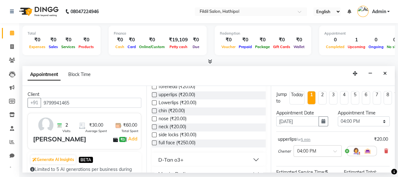
scroll to position [389, 0]
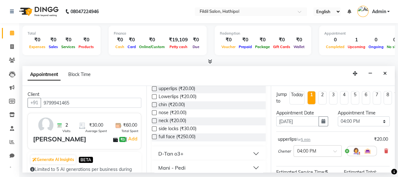
click at [154, 131] on label at bounding box center [154, 128] width 5 height 5
click at [154, 131] on input "checkbox" at bounding box center [154, 129] width 4 height 4
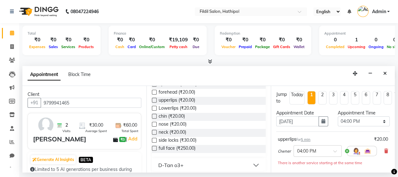
scroll to position [365, 0]
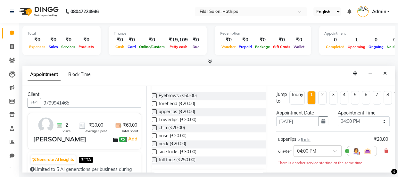
click at [153, 154] on label at bounding box center [154, 152] width 5 height 5
click at [153, 154] on input "checkbox" at bounding box center [154, 152] width 4 height 4
checkbox input "false"
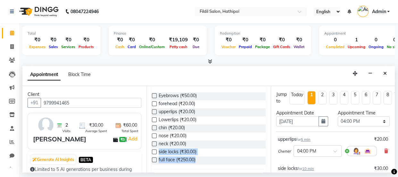
drag, startPoint x: 153, startPoint y: 154, endPoint x: 312, endPoint y: 179, distance: 161.7
click at [312, 177] on html "08047224946 Select Location × Fildil Salon, Hathipol English ENGLISH Español ال…" at bounding box center [199, 88] width 398 height 177
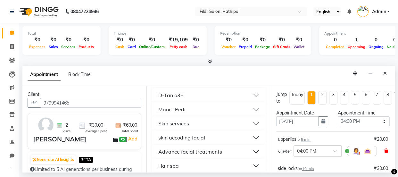
click at [385, 151] on icon at bounding box center [387, 151] width 4 height 4
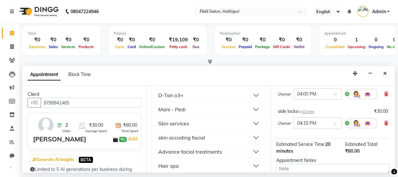
scroll to position [57, 0]
click at [385, 121] on icon at bounding box center [387, 123] width 4 height 4
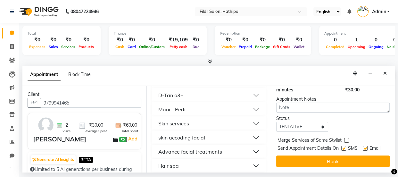
scroll to position [99, 0]
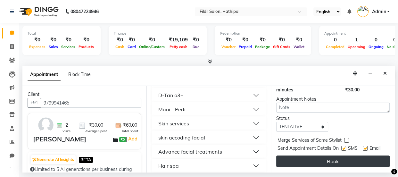
click at [339, 156] on button "Book" at bounding box center [334, 162] width 114 height 12
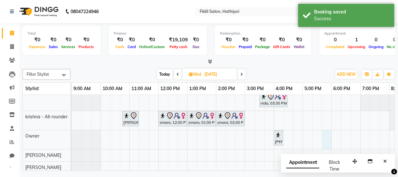
click at [327, 138] on div "nida, 03:15 PM-03:30 PM, Eyebrows umema, 05:30 PM-05:55 PM, kumkumadi- cleanup …" at bounding box center [245, 125] width 346 height 98
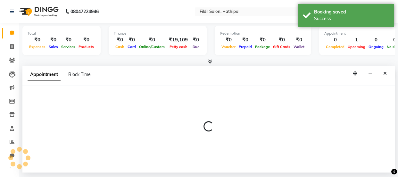
select select "69449"
select select "tentative"
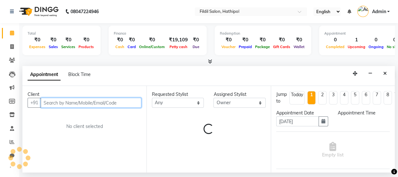
select select "1065"
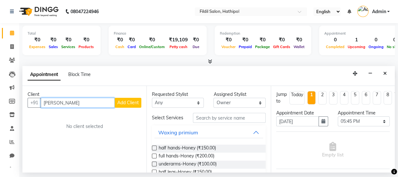
click at [62, 98] on input "naziya" at bounding box center [78, 103] width 74 height 10
type input "n"
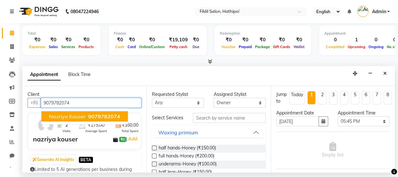
click at [94, 113] on span "9079782074" at bounding box center [104, 116] width 32 height 6
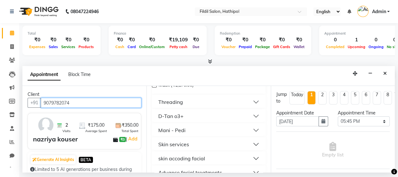
scroll to position [338, 0]
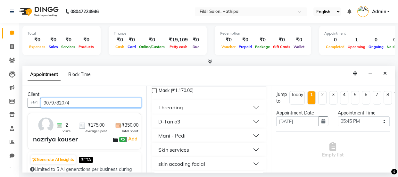
type input "9079782074"
click at [250, 124] on button "D-Tan o3+" at bounding box center [209, 122] width 108 height 12
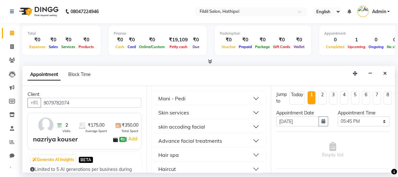
scroll to position [509, 0]
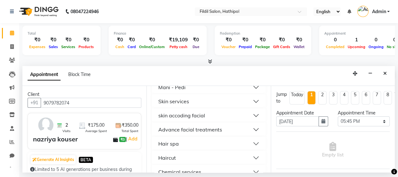
click at [235, 87] on button "Mani - Pedi" at bounding box center [209, 87] width 108 height 12
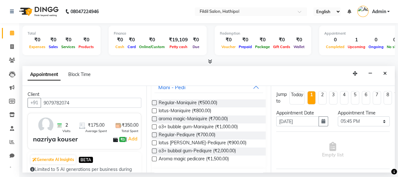
click at [154, 113] on label at bounding box center [154, 110] width 5 height 5
click at [154, 113] on input "checkbox" at bounding box center [154, 111] width 4 height 4
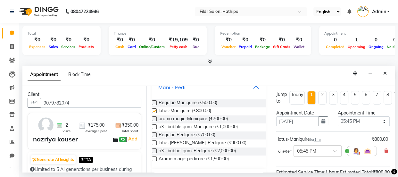
checkbox input "false"
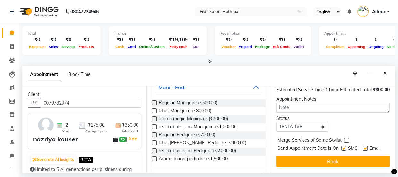
scroll to position [99, 0]
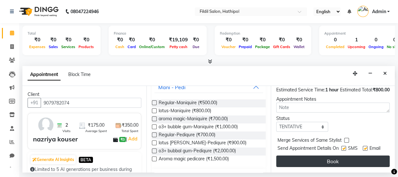
click at [339, 156] on button "Book" at bounding box center [334, 162] width 114 height 12
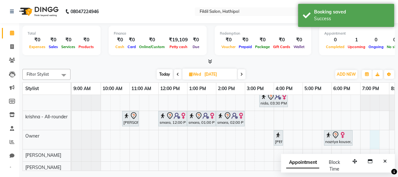
click at [375, 138] on div "nida, 03:15 PM-03:30 PM, Eyebrows umema, 05:30 PM-05:55 PM, kumkumadi- cleanup …" at bounding box center [245, 125] width 346 height 98
select select "69449"
select select "tentative"
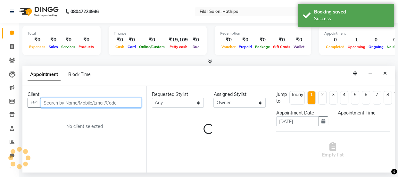
select select "1155"
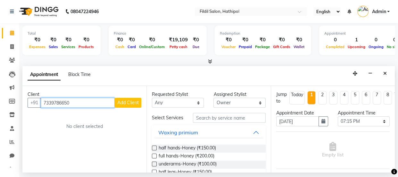
type input "7339786650"
click at [125, 99] on button "Add Client" at bounding box center [128, 103] width 27 height 10
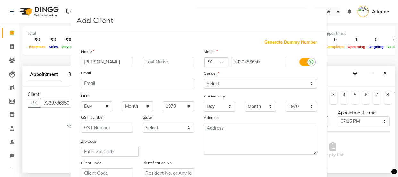
click at [88, 63] on input "rehn" at bounding box center [107, 62] width 52 height 10
click at [94, 62] on input "rehan" at bounding box center [107, 62] width 52 height 10
type input "rehana"
click at [306, 58] on label at bounding box center [307, 62] width 14 height 8
click at [0, 0] on input "checkbox" at bounding box center [0, 0] width 0 height 0
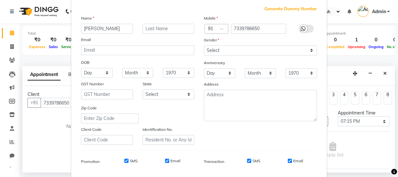
scroll to position [32, 0]
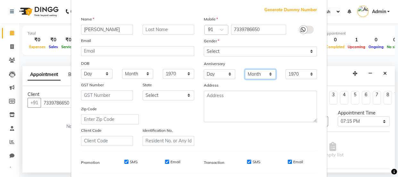
click at [268, 73] on select "Month January February March April May June July August September October Novem…" at bounding box center [260, 74] width 31 height 10
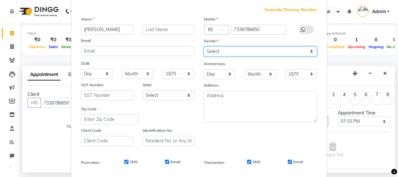
click at [309, 51] on select "Select [DEMOGRAPHIC_DATA] [DEMOGRAPHIC_DATA] Other Prefer Not To Say" at bounding box center [260, 52] width 113 height 10
select select "[DEMOGRAPHIC_DATA]"
click at [204, 47] on select "Select [DEMOGRAPHIC_DATA] [DEMOGRAPHIC_DATA] Other Prefer Not To Say" at bounding box center [260, 52] width 113 height 10
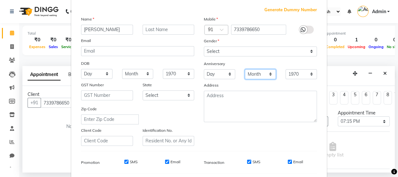
click at [268, 75] on select "Month January February March April May June July August September October Novem…" at bounding box center [260, 74] width 31 height 10
select select "09"
click at [245, 69] on select "Month January February March April May June July August September October Novem…" at bounding box center [260, 74] width 31 height 10
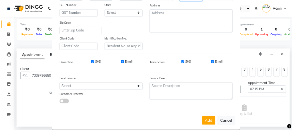
scroll to position [121, 0]
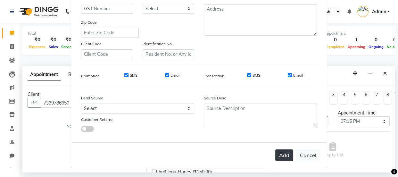
click at [281, 158] on button "Add" at bounding box center [285, 156] width 18 height 12
click at [280, 153] on button "Add" at bounding box center [285, 156] width 18 height 12
click at [281, 154] on button "Add" at bounding box center [285, 156] width 18 height 12
click at [310, 154] on button "Cancel" at bounding box center [308, 155] width 25 height 12
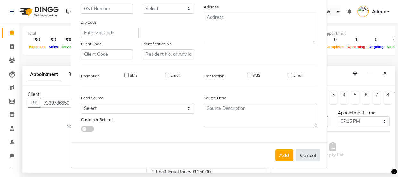
select select
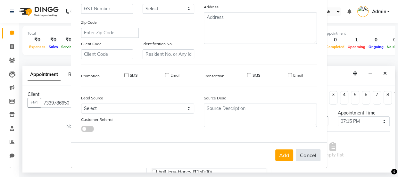
select select
checkbox input "false"
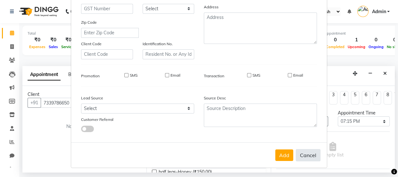
checkbox input "false"
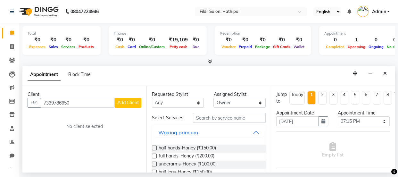
click at [132, 99] on button "Add Client" at bounding box center [128, 103] width 27 height 10
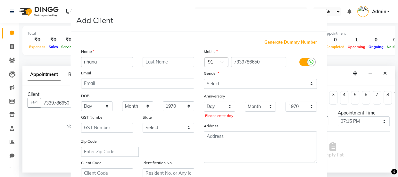
type input "rihana"
click at [311, 106] on select "1970 1971 1972 1973 1974 1975 1976 1977 1978 1979 1980 1981 1982 1983 1984 1985…" at bounding box center [301, 107] width 31 height 10
select select "2025"
click at [286, 102] on select "1970 1971 1972 1973 1974 1975 1976 1977 1978 1979 1980 1981 1982 1983 1984 1985…" at bounding box center [301, 107] width 31 height 10
click at [300, 61] on label at bounding box center [307, 62] width 14 height 8
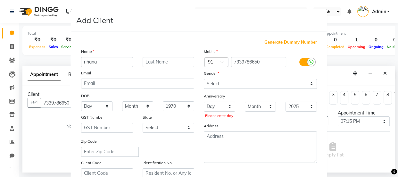
click at [0, 0] on input "checkbox" at bounding box center [0, 0] width 0 height 0
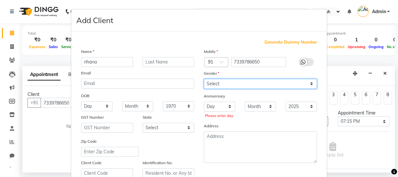
click at [241, 82] on select "Select [DEMOGRAPHIC_DATA] [DEMOGRAPHIC_DATA] Other Prefer Not To Say" at bounding box center [260, 84] width 113 height 10
select select "[DEMOGRAPHIC_DATA]"
click at [204, 79] on select "Select [DEMOGRAPHIC_DATA] [DEMOGRAPHIC_DATA] Other Prefer Not To Say" at bounding box center [260, 84] width 113 height 10
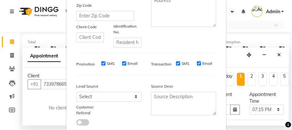
scroll to position [175, 0]
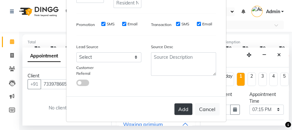
click at [183, 110] on button "Add" at bounding box center [184, 109] width 18 height 12
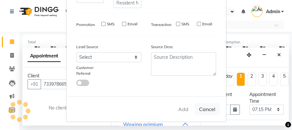
select select
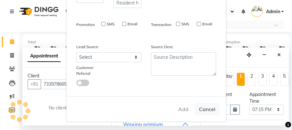
select select
checkbox input "false"
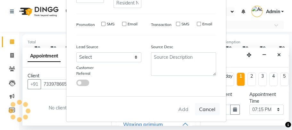
checkbox input "false"
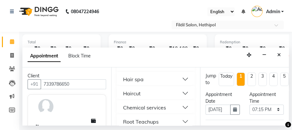
scroll to position [459, 0]
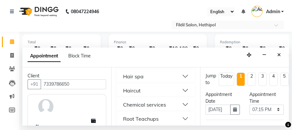
click at [181, 96] on button "Haircut" at bounding box center [155, 90] width 73 height 12
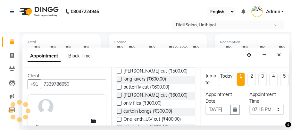
scroll to position [510, 0]
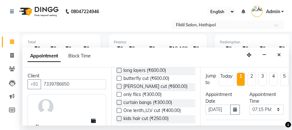
click at [117, 105] on label at bounding box center [119, 102] width 5 height 5
click at [117, 105] on input "checkbox" at bounding box center [119, 103] width 4 height 4
checkbox input "false"
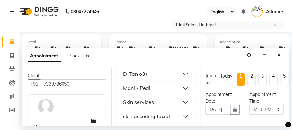
scroll to position [379, 0]
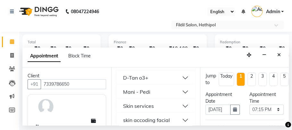
click at [182, 69] on button "Threading" at bounding box center [155, 64] width 73 height 12
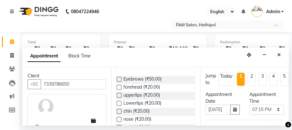
click at [119, 81] on label at bounding box center [119, 79] width 5 height 5
click at [119, 82] on input "checkbox" at bounding box center [119, 80] width 4 height 4
checkbox input "false"
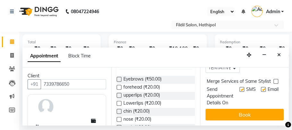
scroll to position [168, 0]
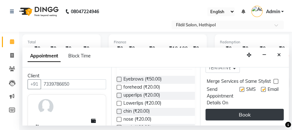
click at [251, 112] on button "Book" at bounding box center [245, 115] width 78 height 12
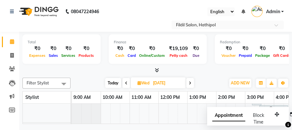
scroll to position [5, 0]
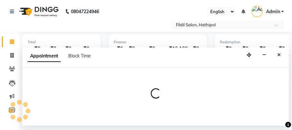
scroll to position [0, 0]
select select "71565"
select select "645"
select select "tentative"
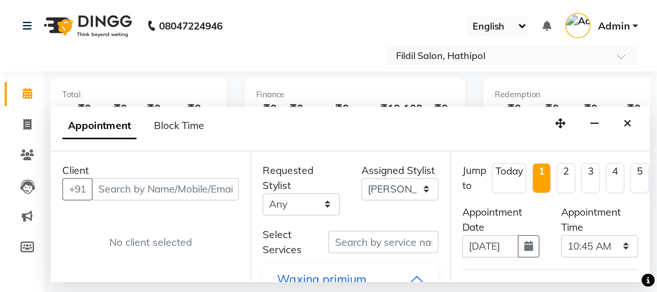
scroll to position [10, 0]
click at [96, 87] on input "text" at bounding box center [73, 84] width 65 height 10
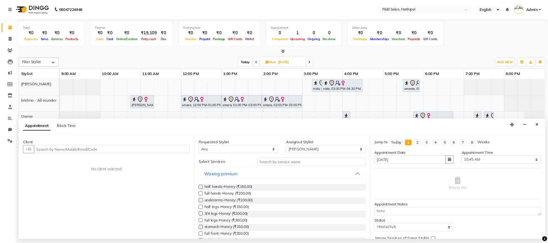
scroll to position [0, 0]
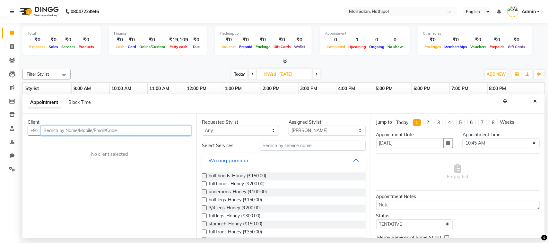
click at [100, 130] on input "text" at bounding box center [116, 131] width 150 height 10
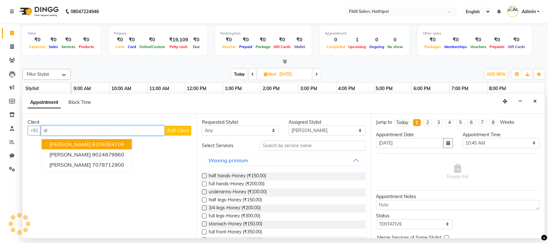
type input "a"
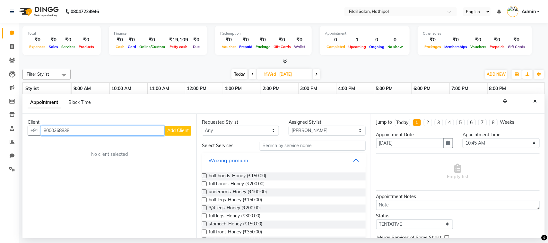
type input "8000368838"
click at [182, 130] on span "Add Client" at bounding box center [177, 131] width 21 height 6
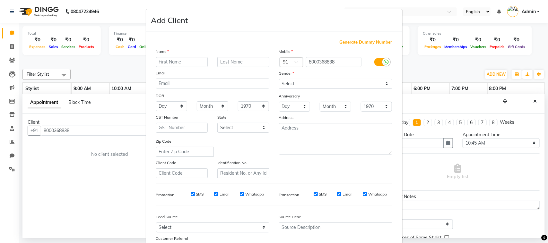
click at [377, 63] on label at bounding box center [381, 62] width 14 height 8
click at [0, 0] on input "checkbox" at bounding box center [0, 0] width 0 height 0
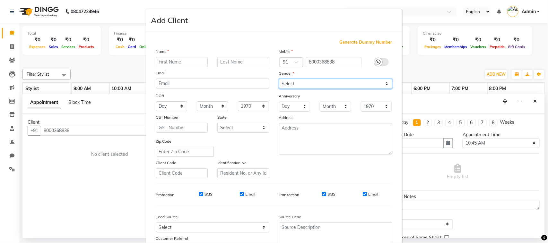
click at [383, 81] on select "Select [DEMOGRAPHIC_DATA] [DEMOGRAPHIC_DATA] Other Prefer Not To Say" at bounding box center [335, 84] width 113 height 10
select select "[DEMOGRAPHIC_DATA]"
click at [279, 79] on select "Select [DEMOGRAPHIC_DATA] [DEMOGRAPHIC_DATA] Other Prefer Not To Say" at bounding box center [335, 84] width 113 height 10
click at [342, 105] on select "Month January February March April May June July August September October Novem…" at bounding box center [335, 107] width 31 height 10
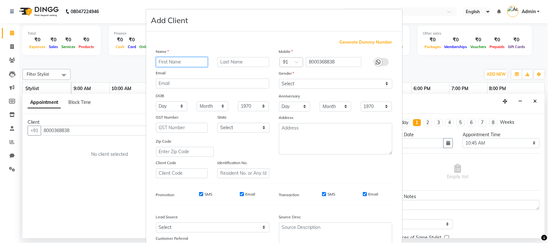
click at [174, 60] on input "text" at bounding box center [182, 62] width 52 height 10
type input "alisha"
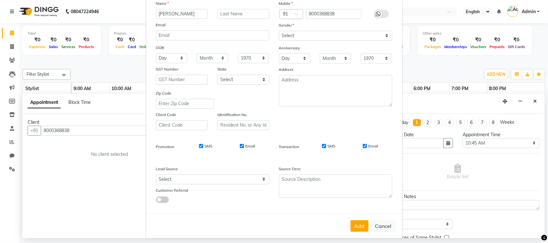
scroll to position [50, 0]
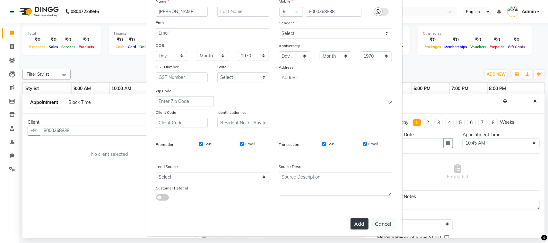
click at [353, 219] on button "Add" at bounding box center [359, 224] width 18 height 12
select select
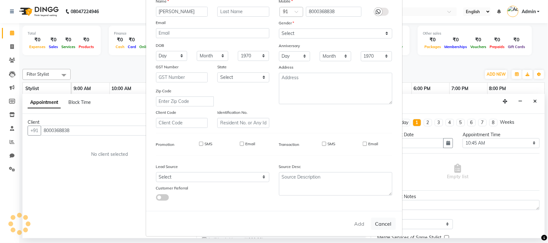
select select
checkbox input "false"
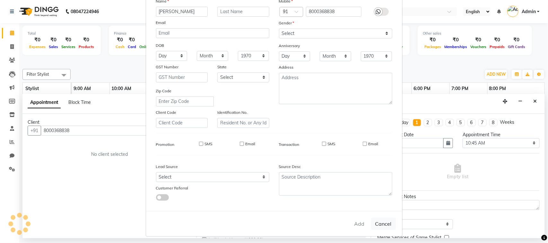
checkbox input "false"
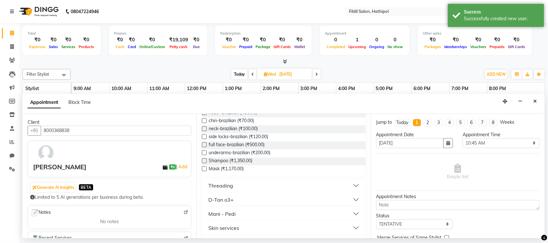
scroll to position [289, 0]
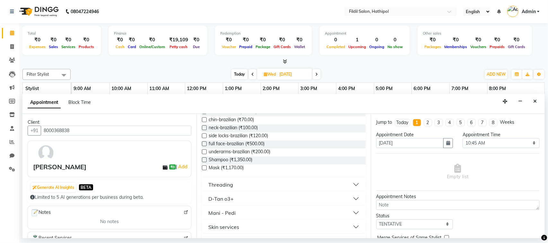
click at [347, 184] on button "Threading" at bounding box center [283, 185] width 158 height 12
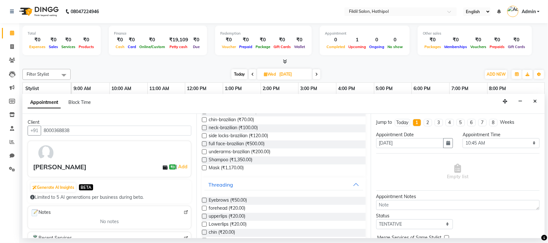
click at [203, 201] on label at bounding box center [204, 200] width 5 height 5
click at [203, 201] on input "checkbox" at bounding box center [204, 201] width 4 height 4
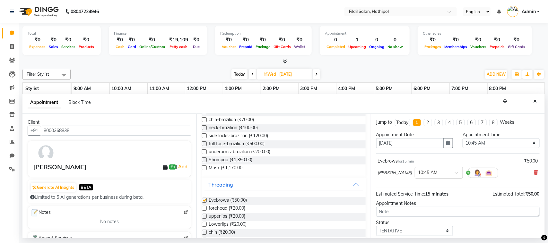
checkbox input "false"
click at [202, 208] on label at bounding box center [204, 208] width 5 height 5
click at [202, 208] on input "checkbox" at bounding box center [204, 209] width 4 height 4
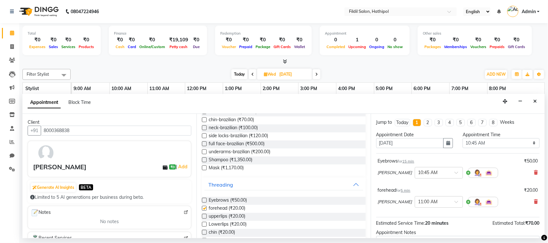
checkbox input "false"
click at [203, 217] on label at bounding box center [204, 216] width 5 height 5
click at [203, 217] on input "checkbox" at bounding box center [204, 217] width 4 height 4
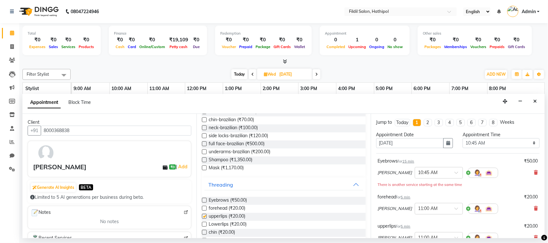
checkbox input "false"
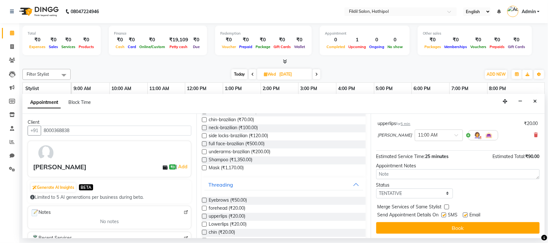
scroll to position [104, 0]
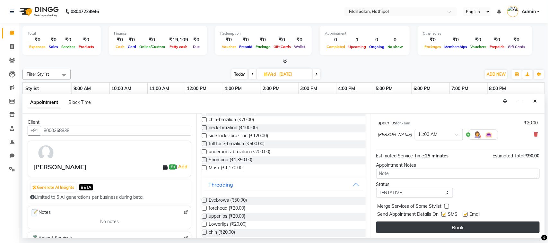
click at [499, 225] on button "Book" at bounding box center [457, 228] width 163 height 12
